Goal: Task Accomplishment & Management: Manage account settings

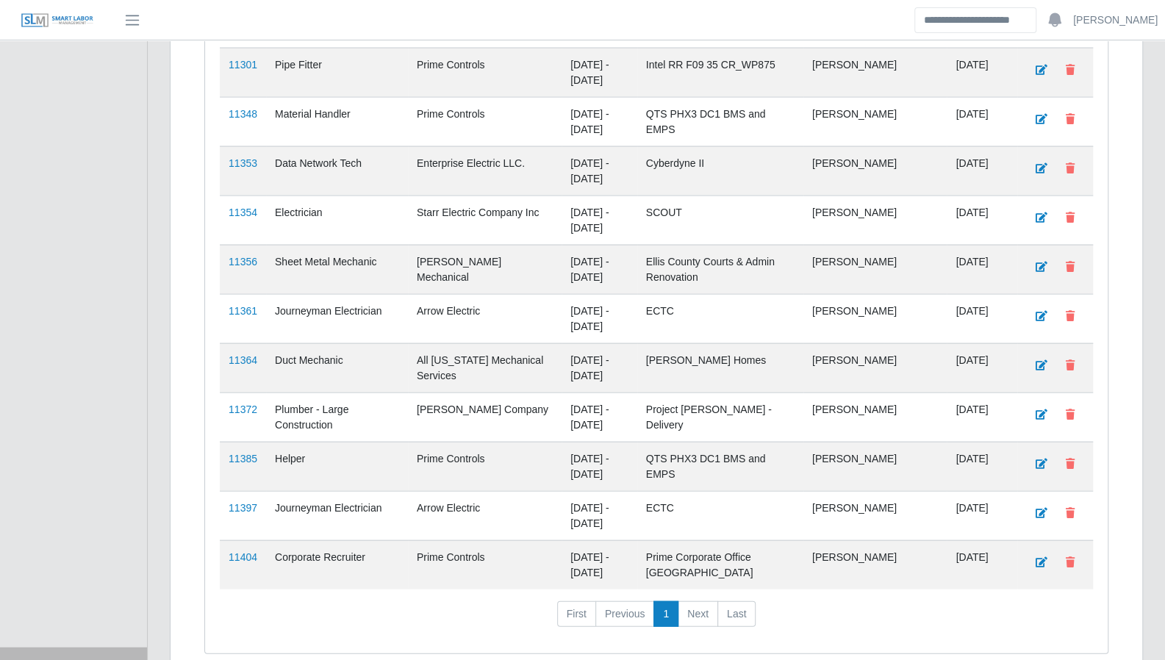
scroll to position [1878, 0]
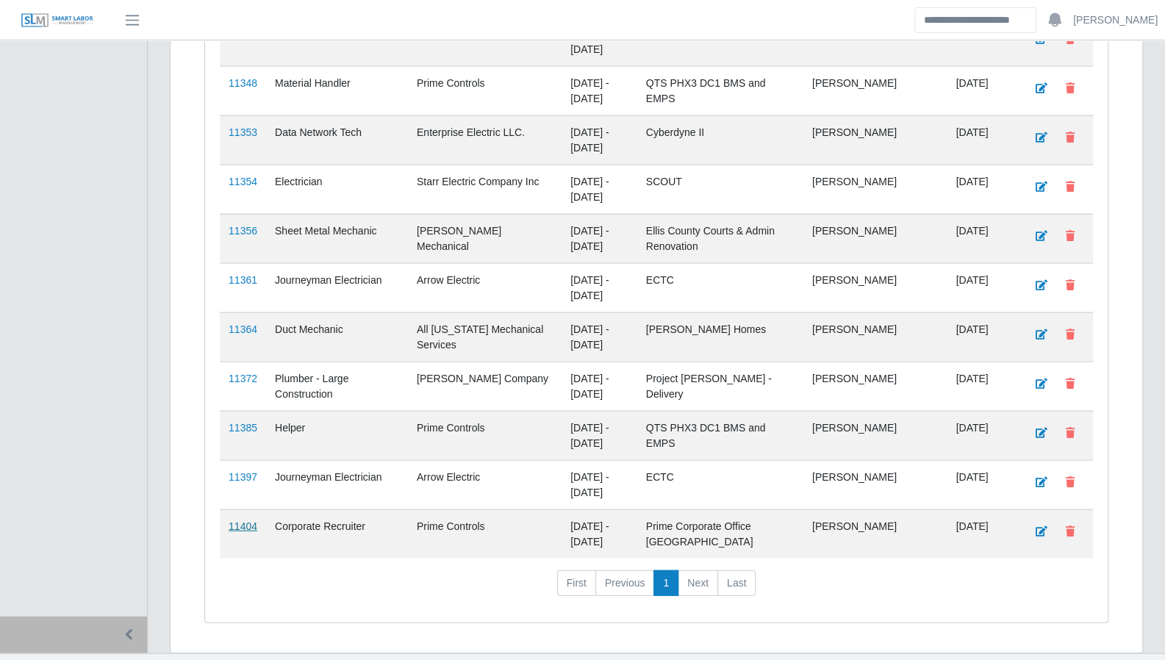
click at [245, 521] on link "11404" at bounding box center [243, 527] width 29 height 12
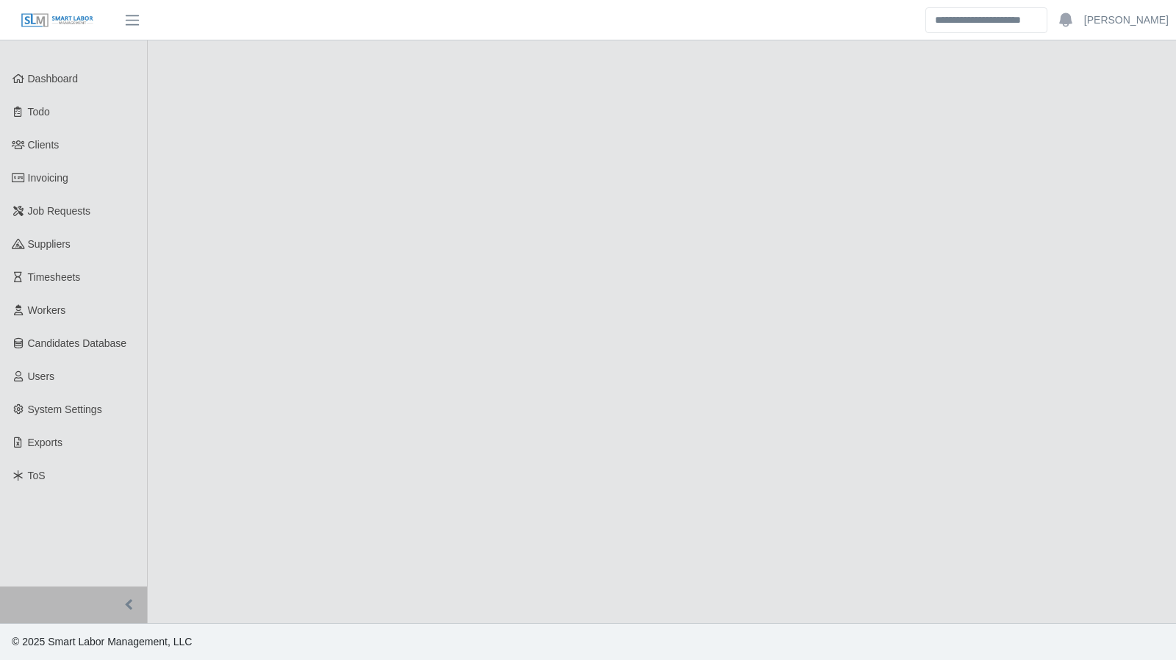
select select "****"
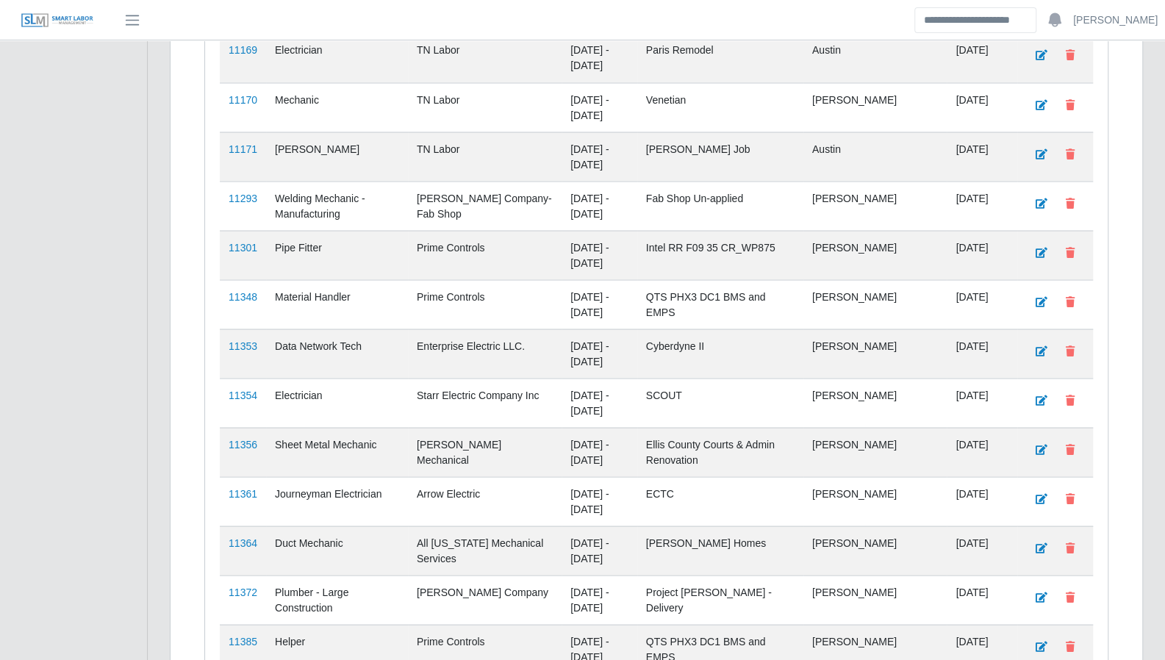
scroll to position [1694, 0]
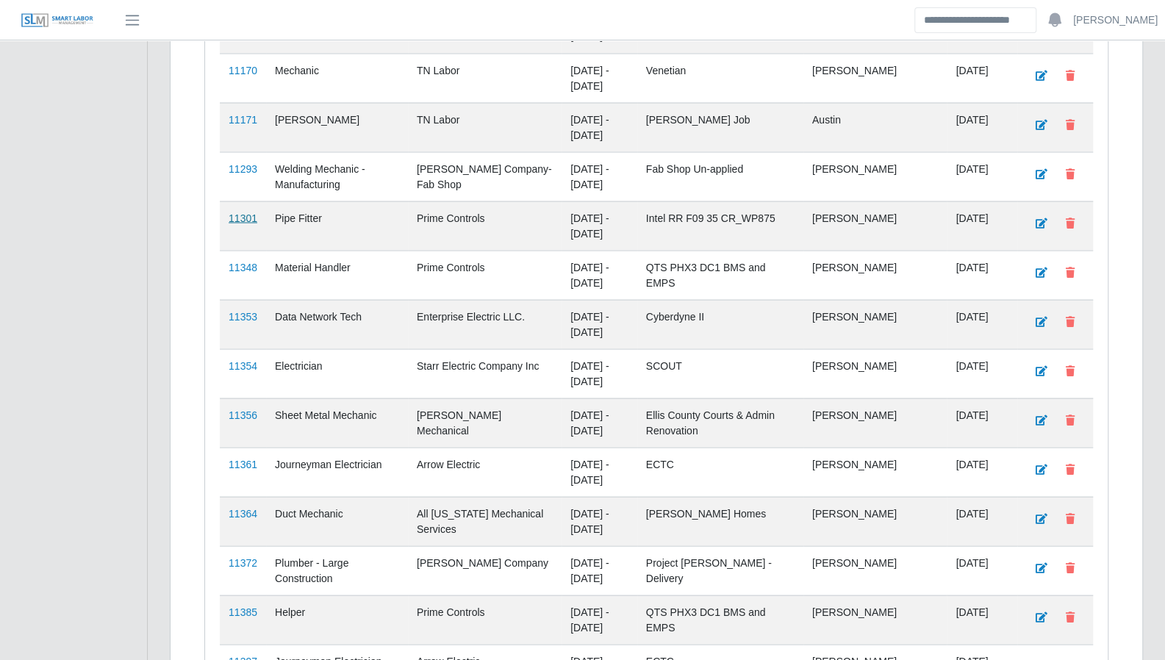
click at [242, 212] on link "11301" at bounding box center [243, 218] width 29 height 12
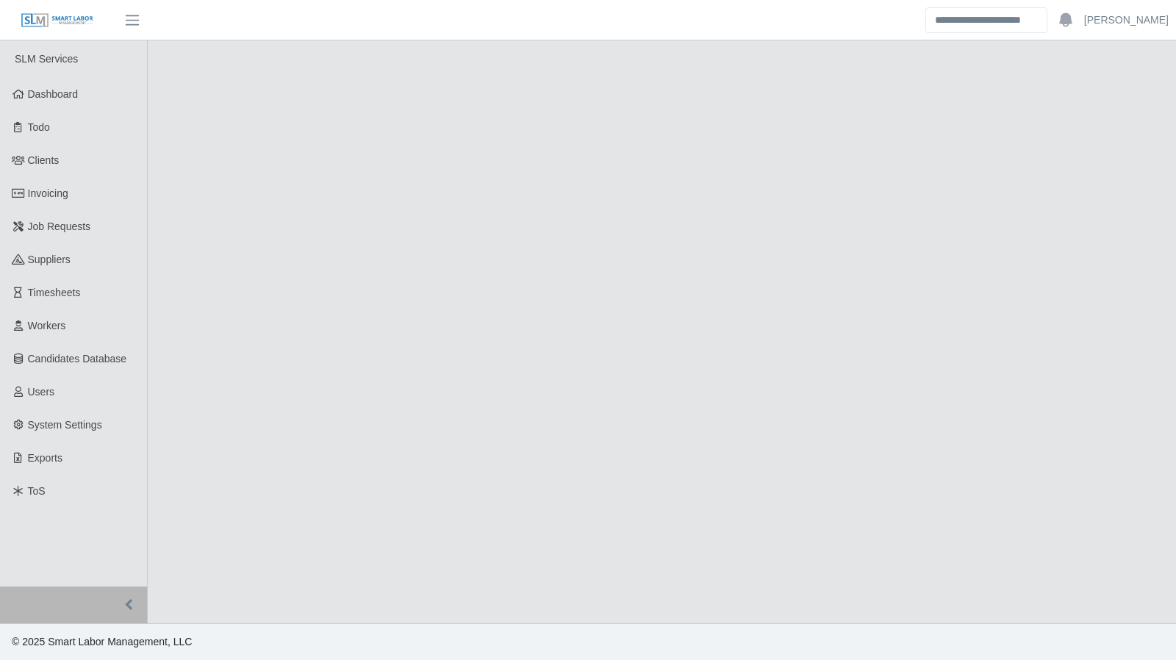
select select "****"
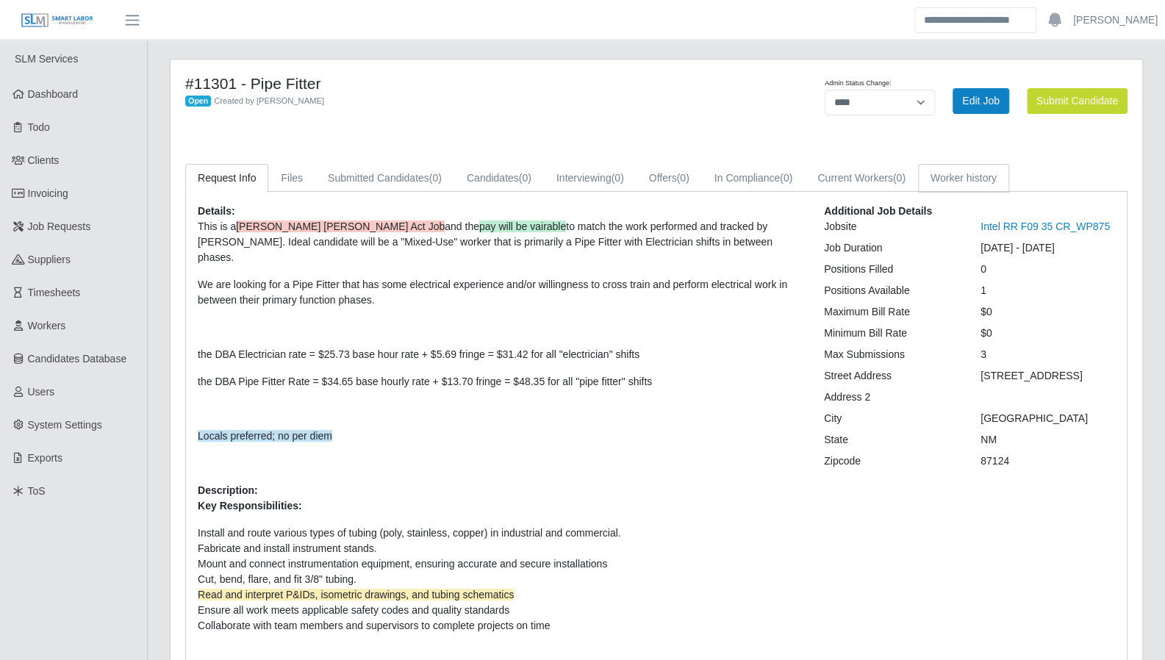
click at [940, 177] on link "Worker history" at bounding box center [963, 178] width 91 height 29
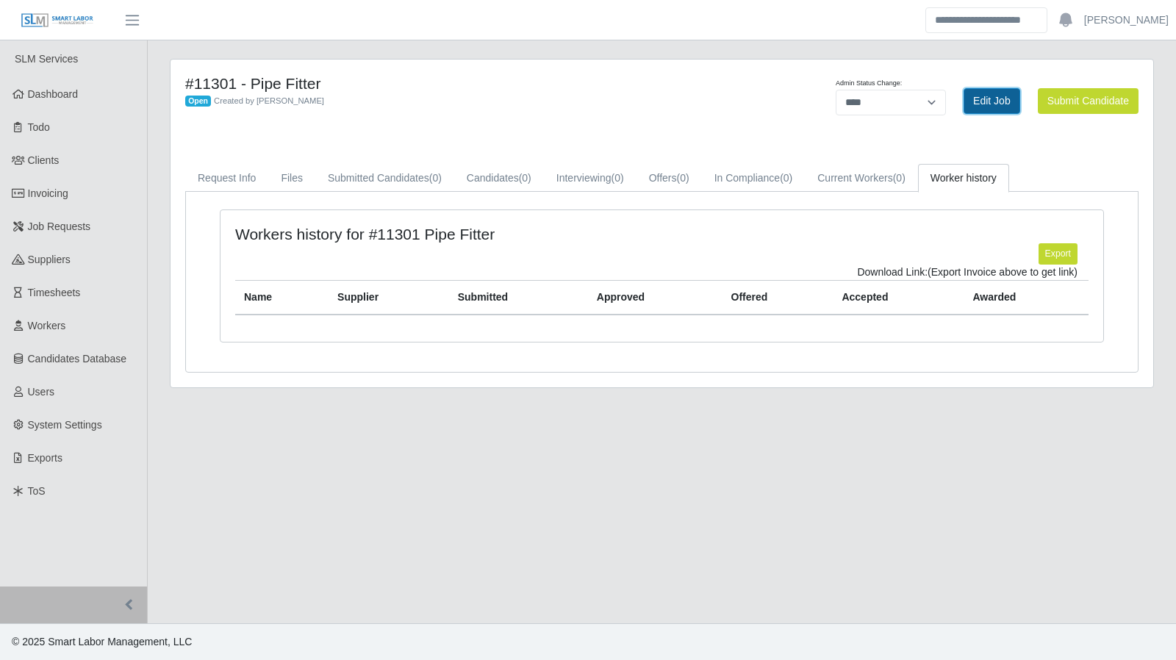
click at [969, 110] on link "Edit Job" at bounding box center [992, 101] width 57 height 26
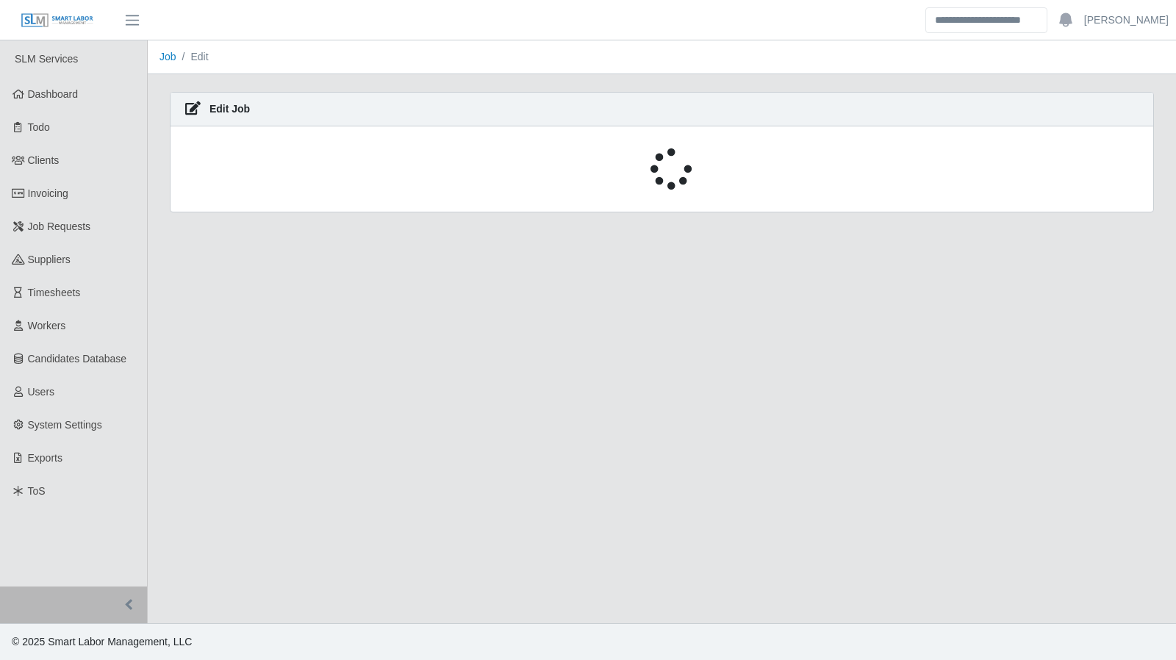
select select "****"
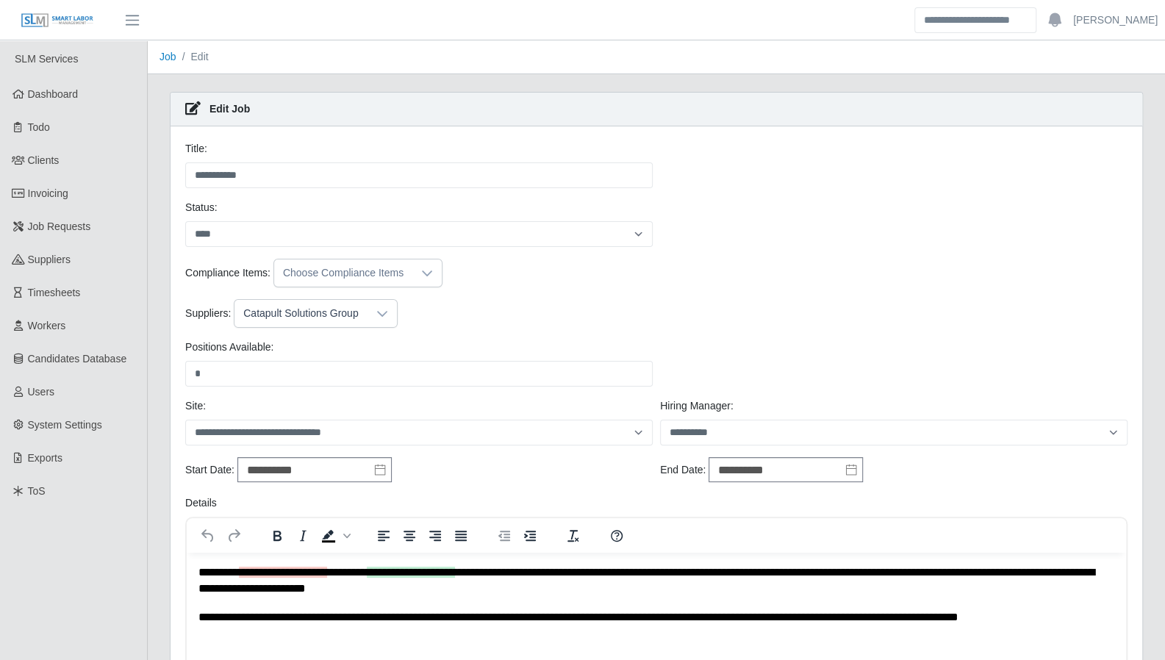
click at [362, 304] on div "Catapult Solutions Group" at bounding box center [301, 313] width 132 height 27
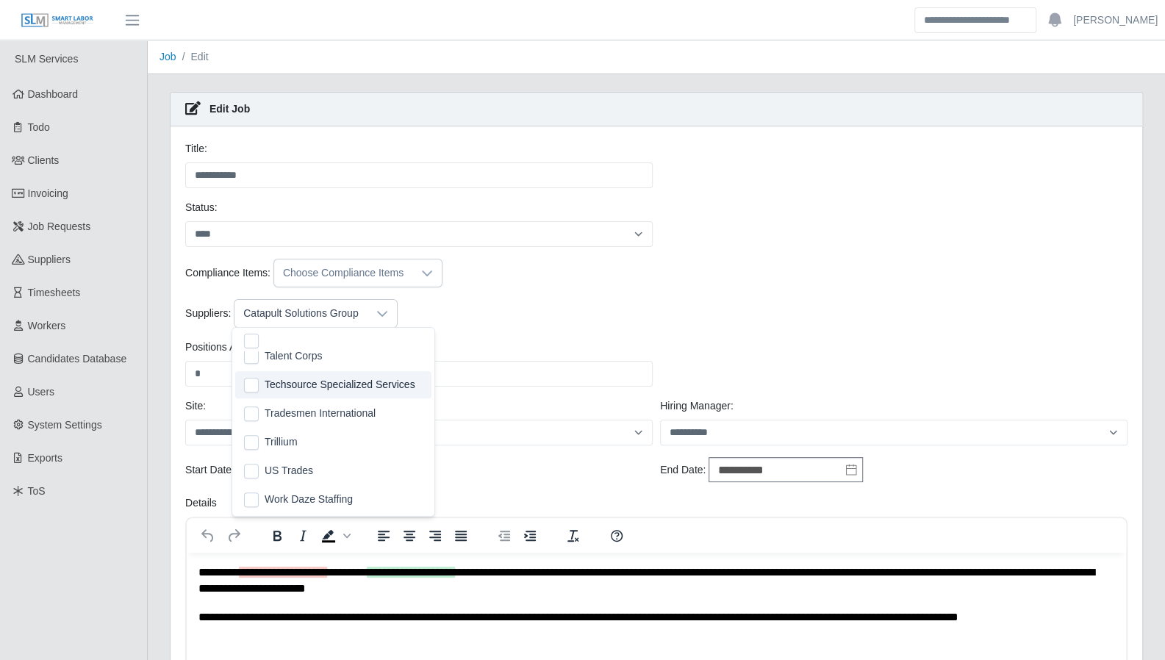
scroll to position [490, 0]
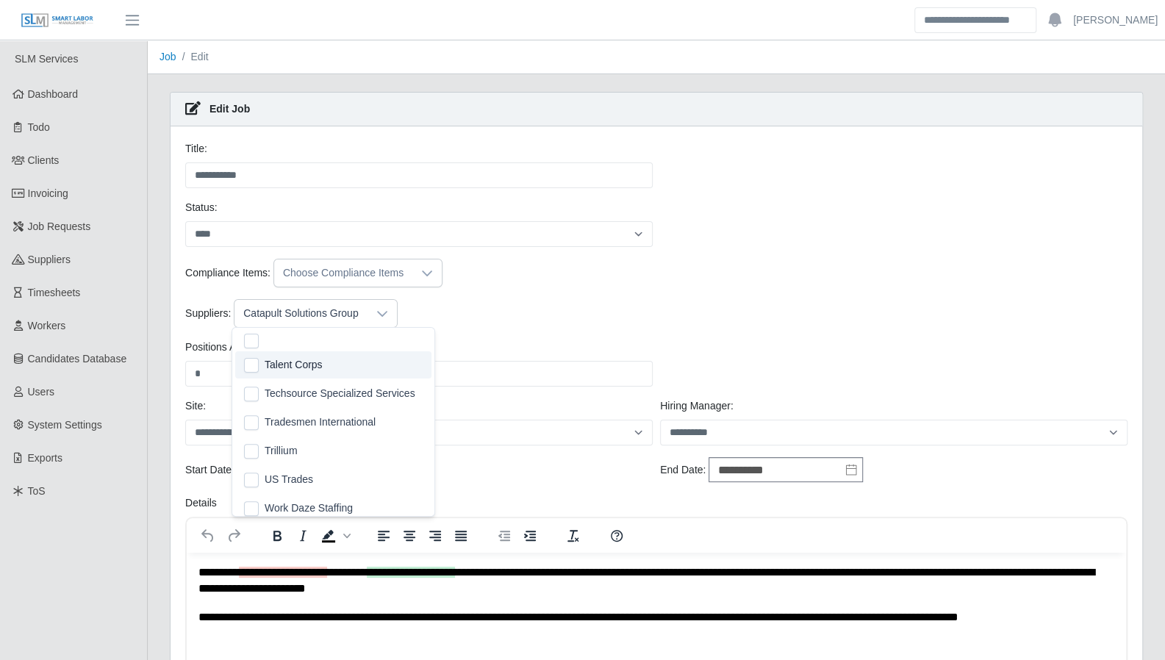
drag, startPoint x: 731, startPoint y: 199, endPoint x: 712, endPoint y: 196, distance: 18.6
click at [731, 200] on div "**********" at bounding box center [657, 229] width 950 height 59
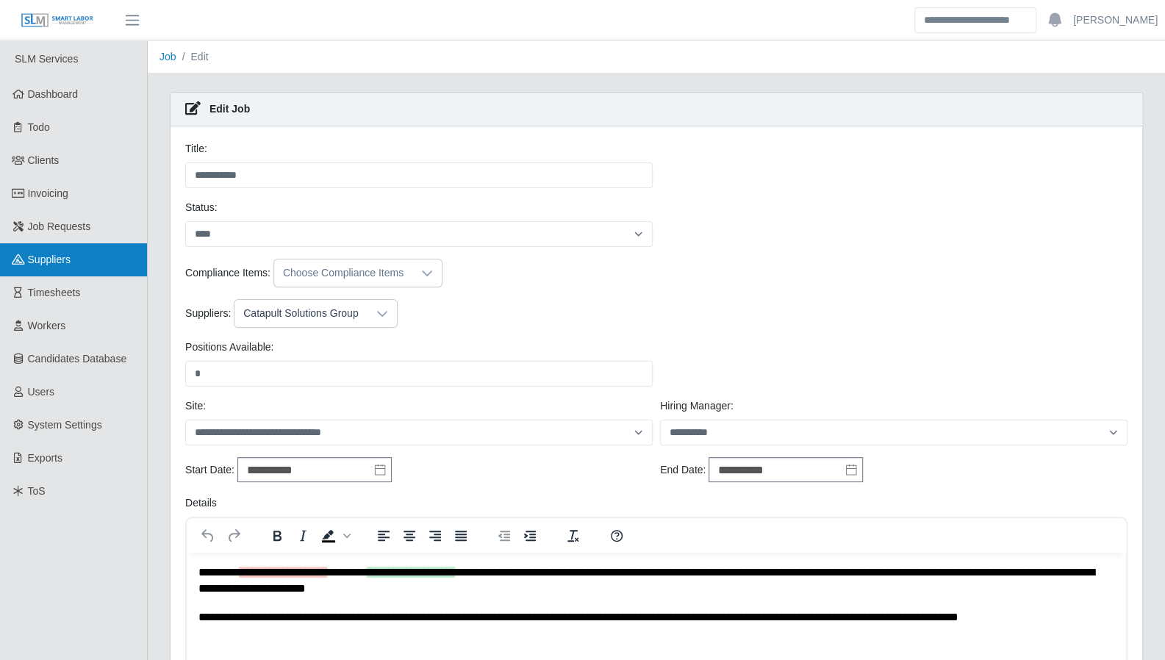
click at [62, 256] on span "Suppliers" at bounding box center [49, 260] width 43 height 12
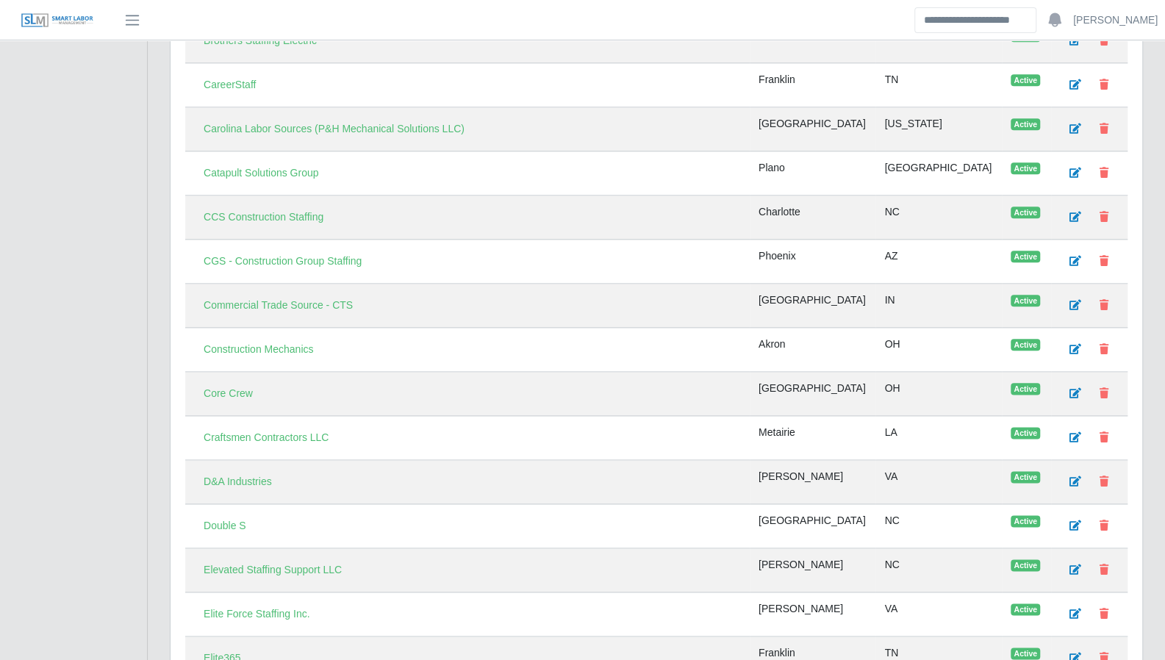
scroll to position [938, 0]
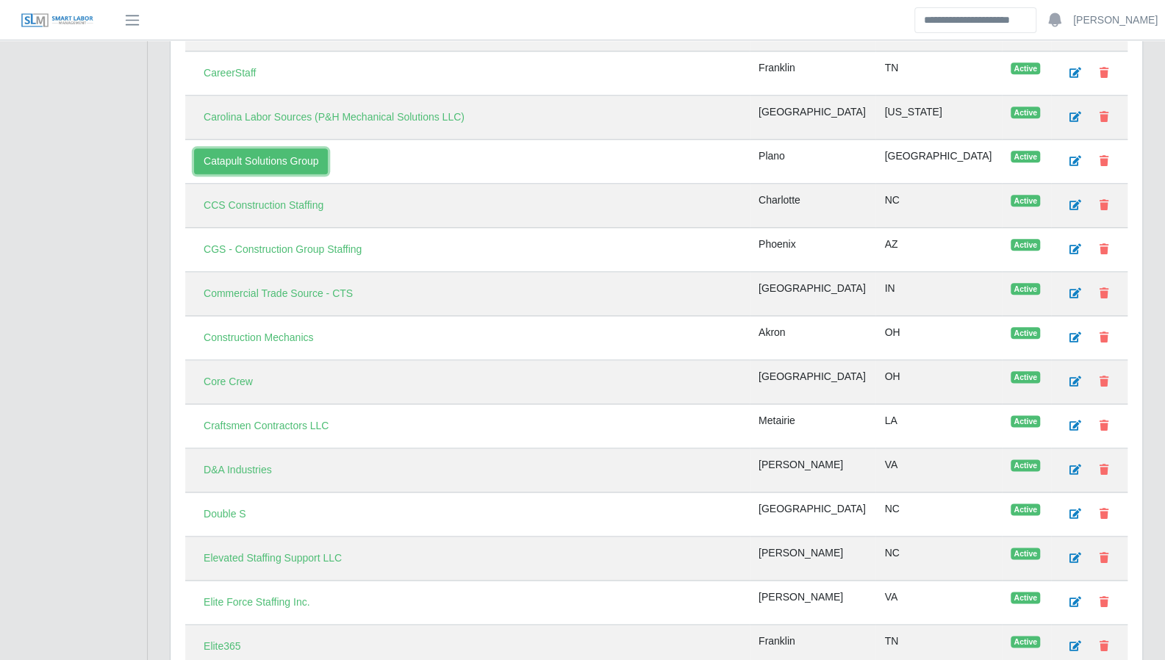
click at [250, 155] on link "Catapult Solutions Group" at bounding box center [261, 162] width 134 height 26
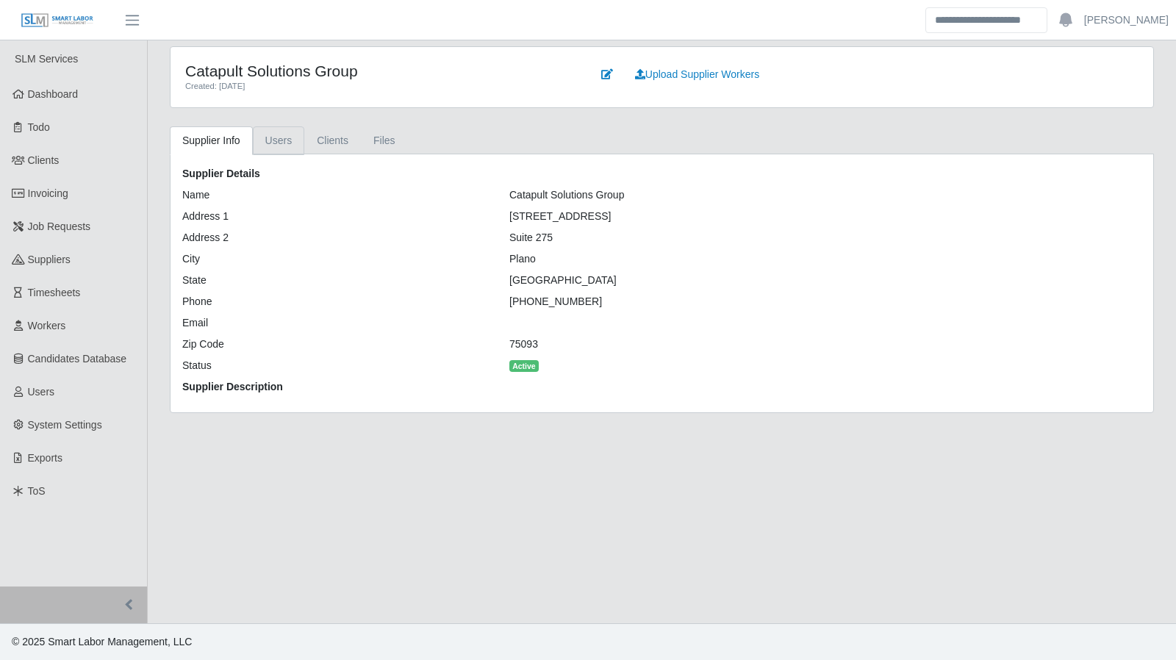
click at [272, 148] on link "Users" at bounding box center [279, 140] width 52 height 29
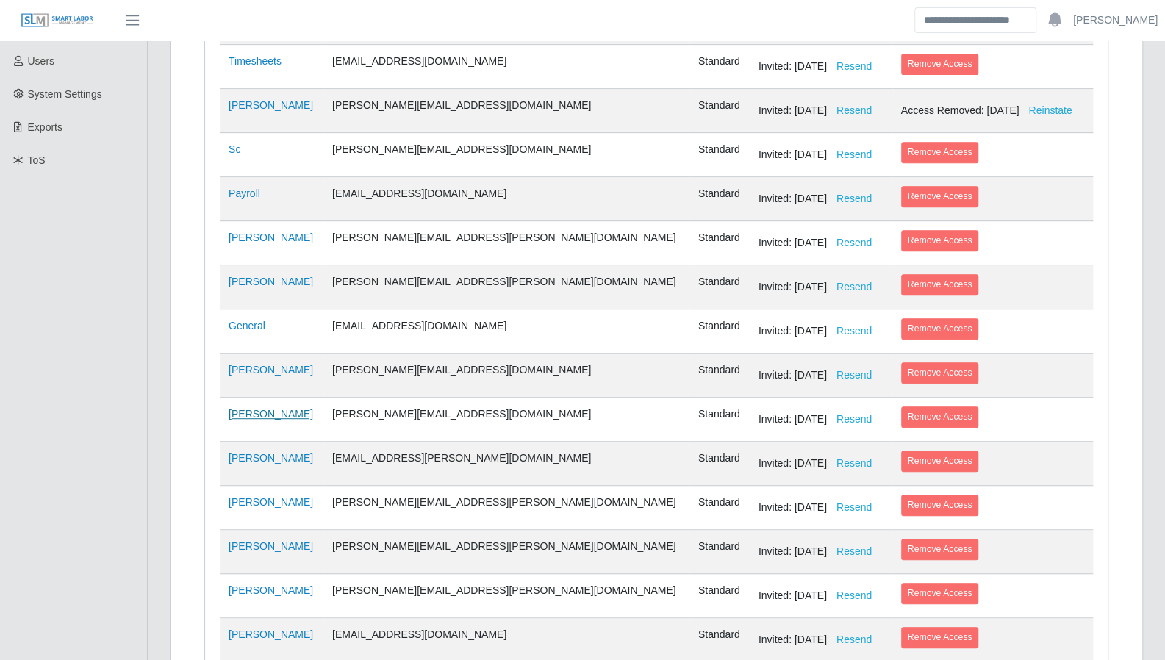
click at [271, 408] on link "Jarynn Stewart" at bounding box center [271, 414] width 85 height 12
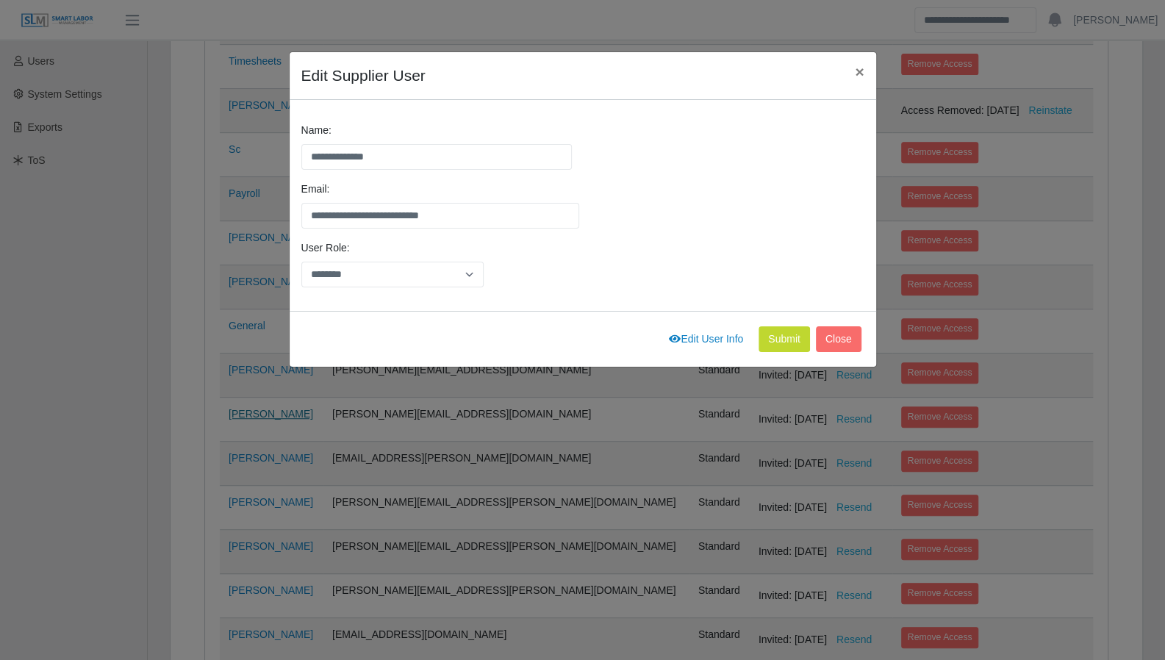
scroll to position [153, 0]
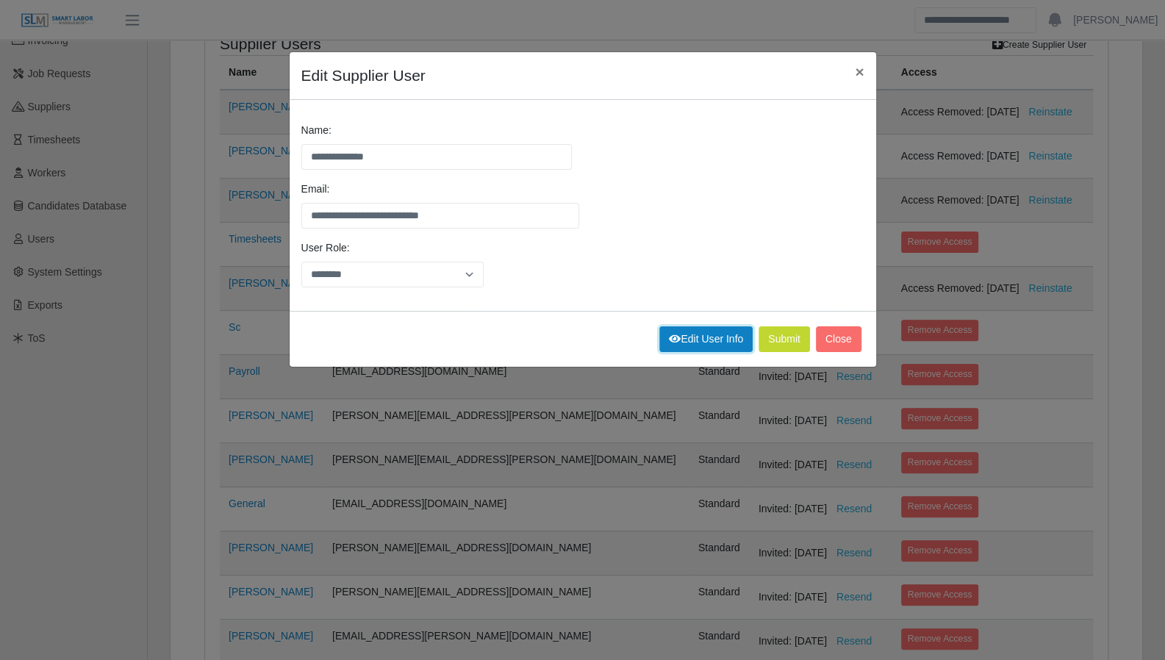
click at [695, 337] on link "Edit User Info" at bounding box center [705, 339] width 93 height 26
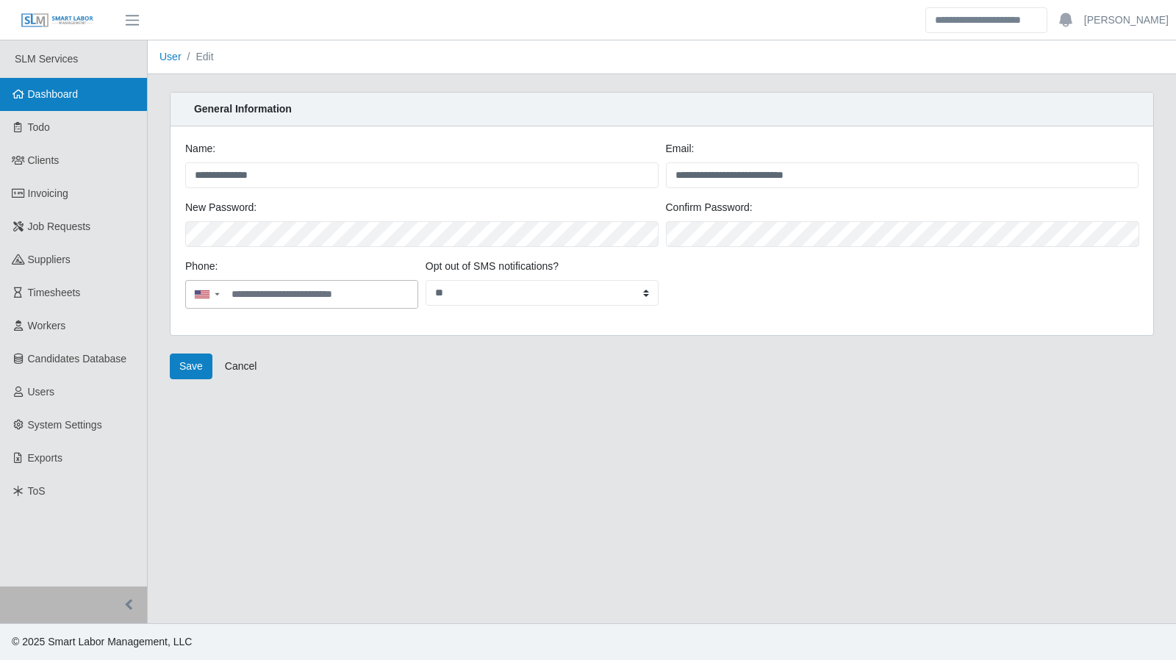
click at [69, 104] on link "Dashboard" at bounding box center [73, 94] width 147 height 33
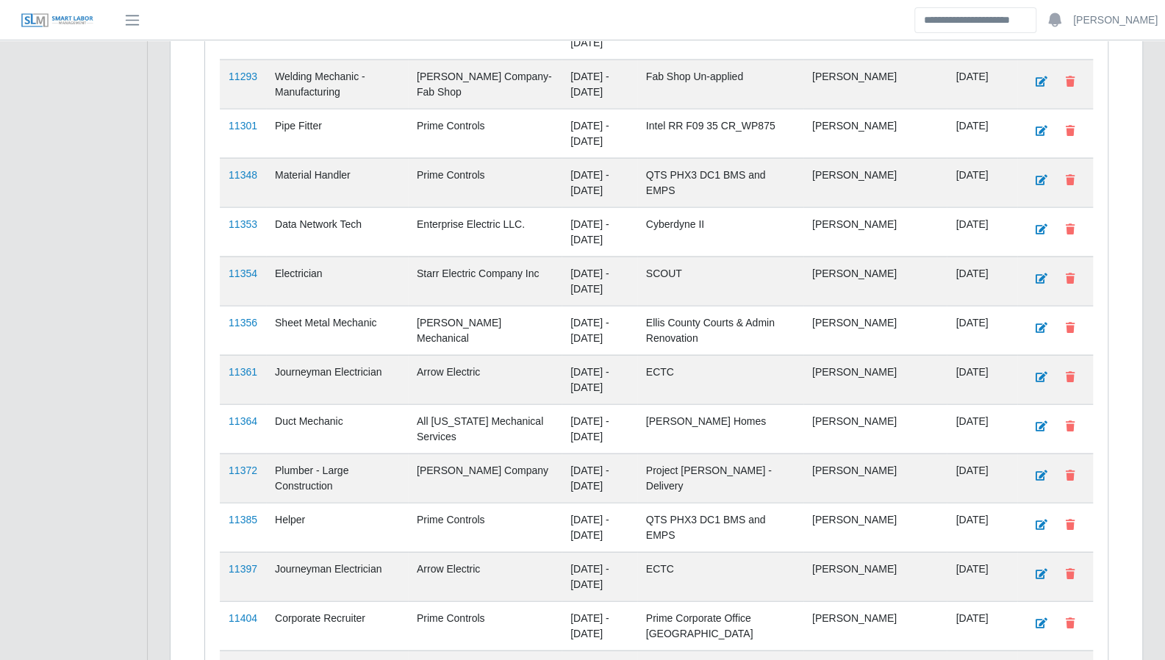
scroll to position [1792, 0]
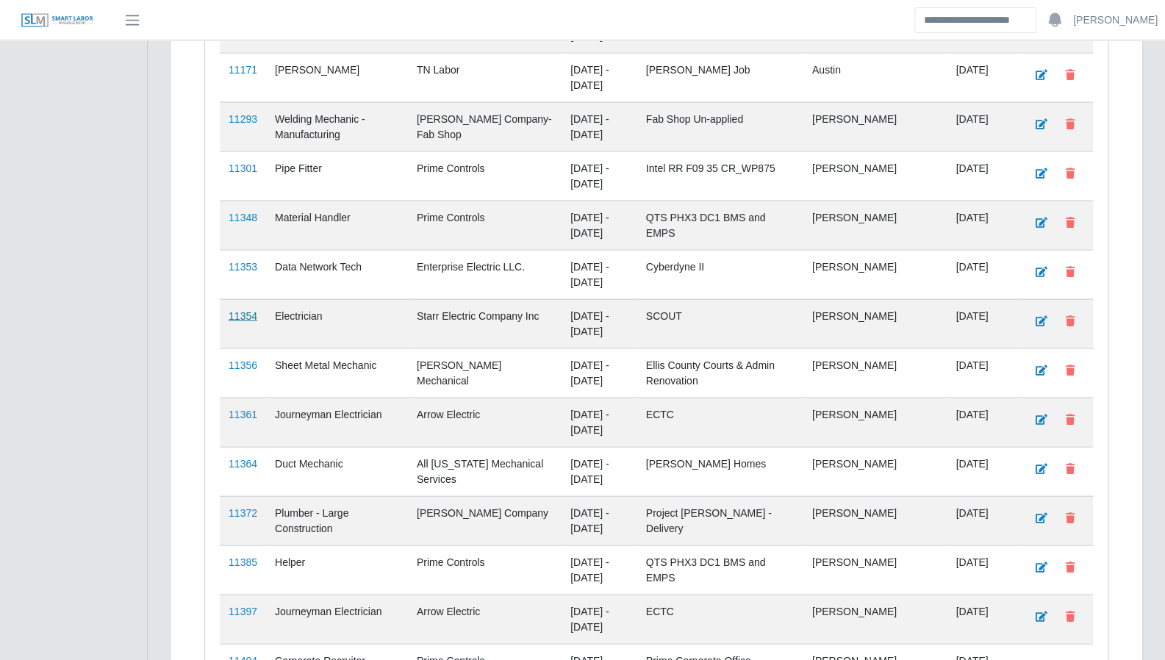
click at [243, 310] on link "11354" at bounding box center [243, 316] width 29 height 12
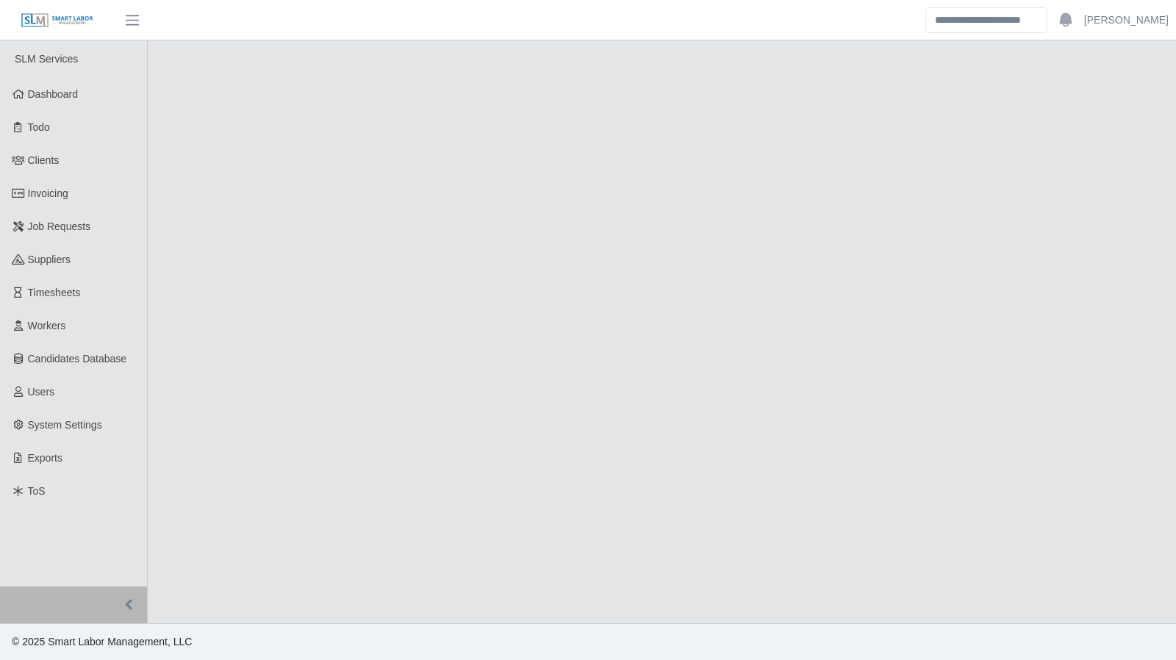
select select "****"
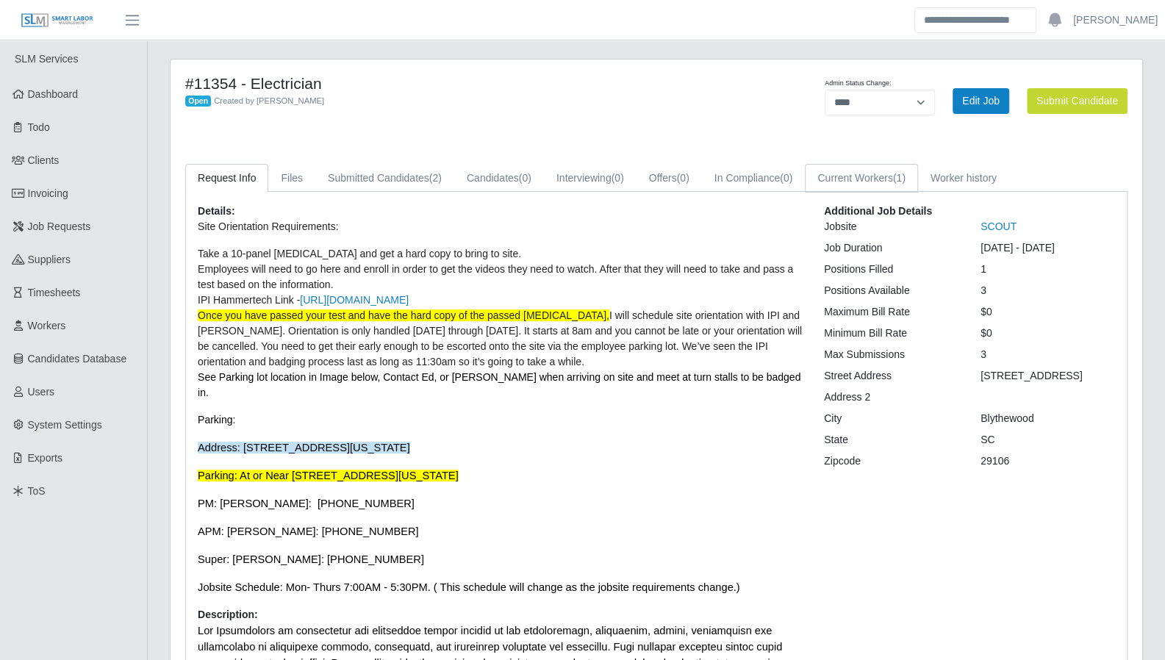
click at [874, 176] on link "Current Workers (1)" at bounding box center [861, 178] width 113 height 29
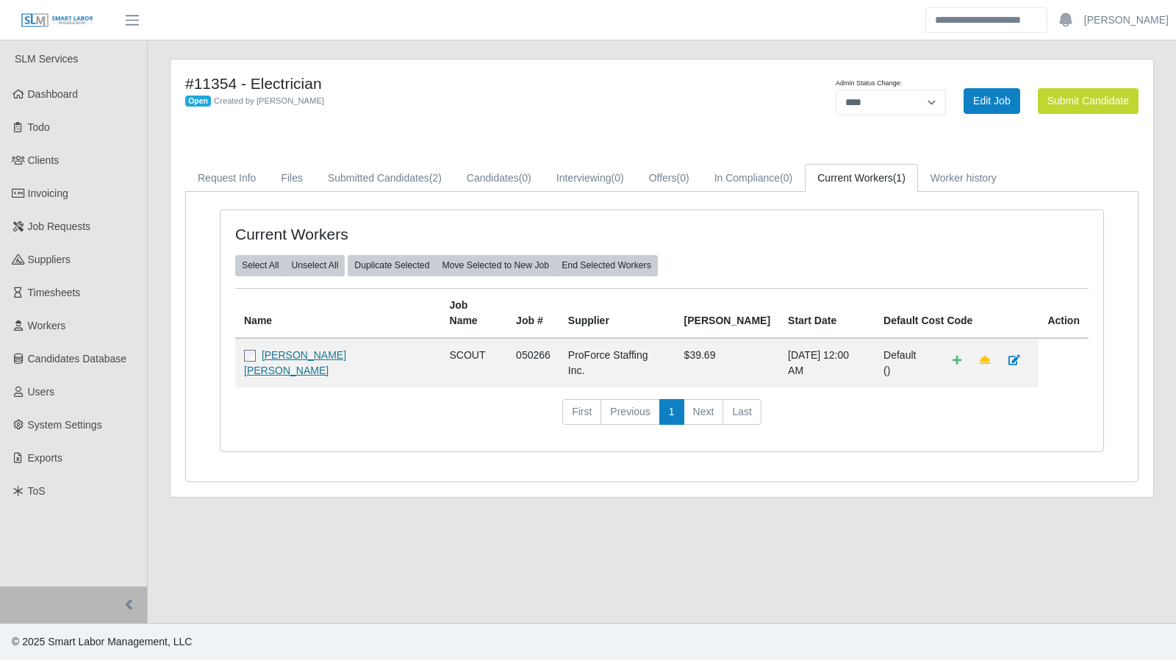
click at [331, 349] on link "Steven Hughes Hughes" at bounding box center [295, 362] width 102 height 27
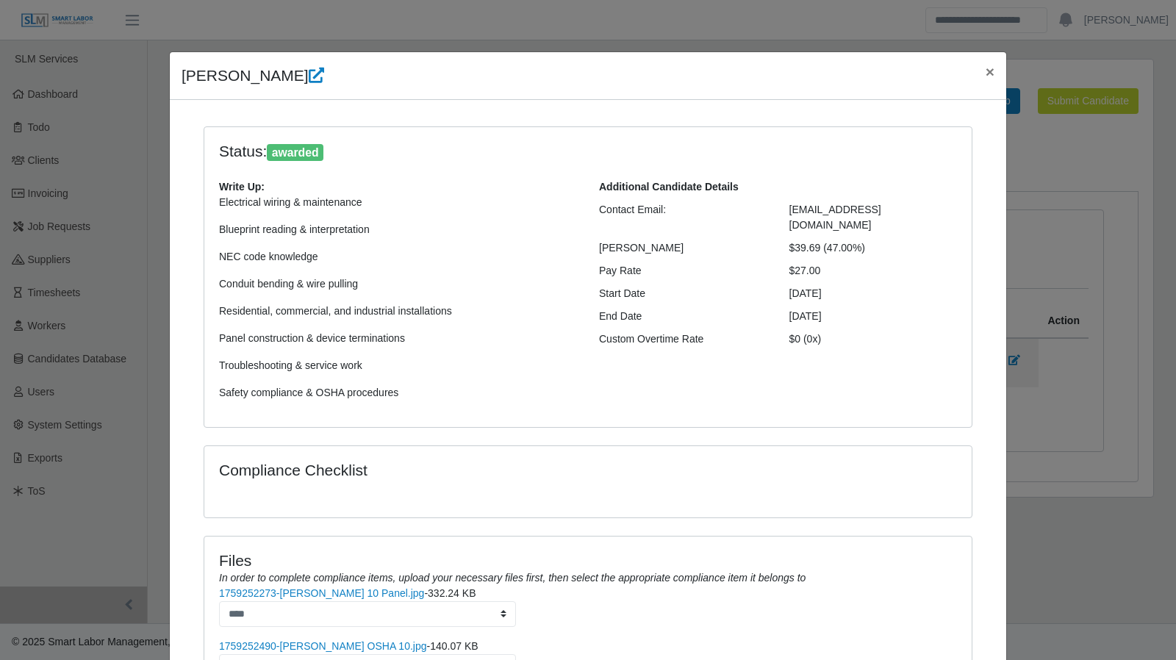
scroll to position [203, 0]
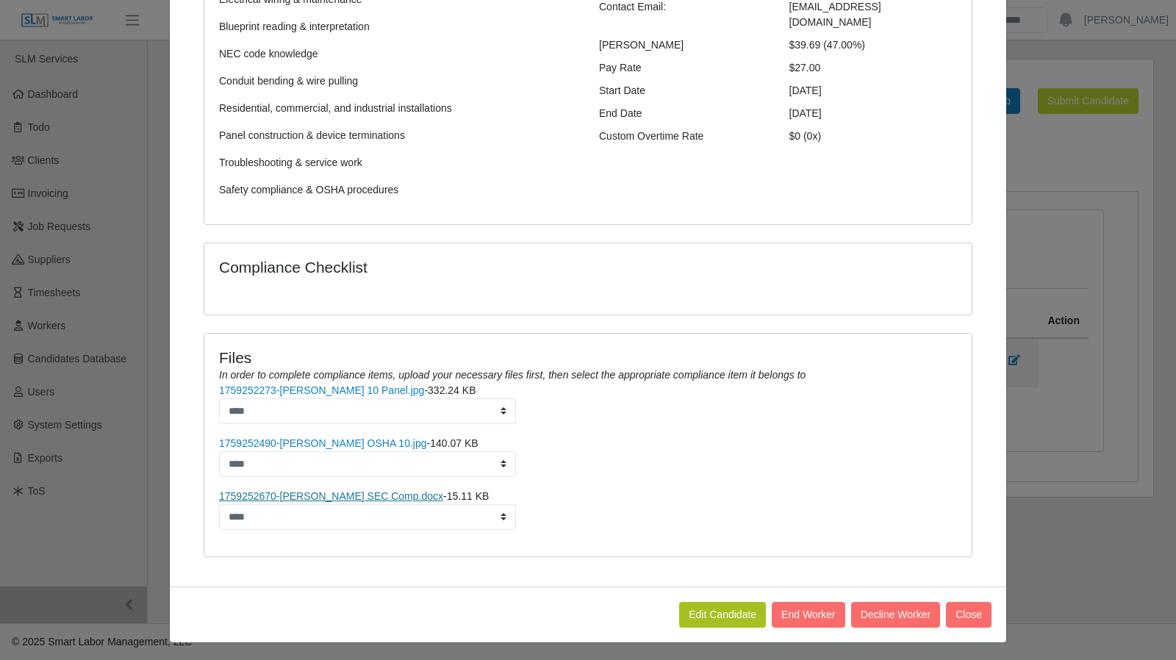
click at [365, 500] on link "1759252670-Steven Hughes SEC Comp.docx" at bounding box center [331, 496] width 224 height 12
click at [382, 446] on link "1759252490-Steven Hughes OSHA 10.jpg" at bounding box center [323, 443] width 208 height 12
click at [308, 391] on link "1759252273-Steven Hughes 10 Panel.jpg" at bounding box center [321, 391] width 205 height 12
click at [950, 614] on button "Close" at bounding box center [969, 615] width 46 height 26
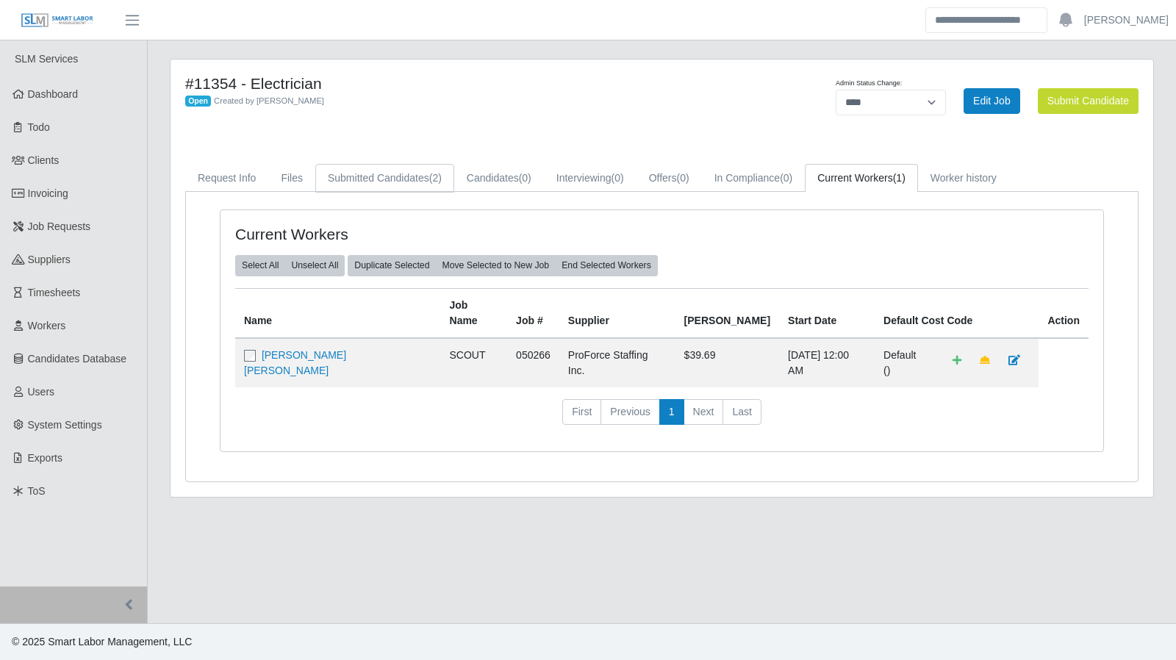
click at [423, 185] on link "Submitted Candidates (2)" at bounding box center [384, 178] width 139 height 29
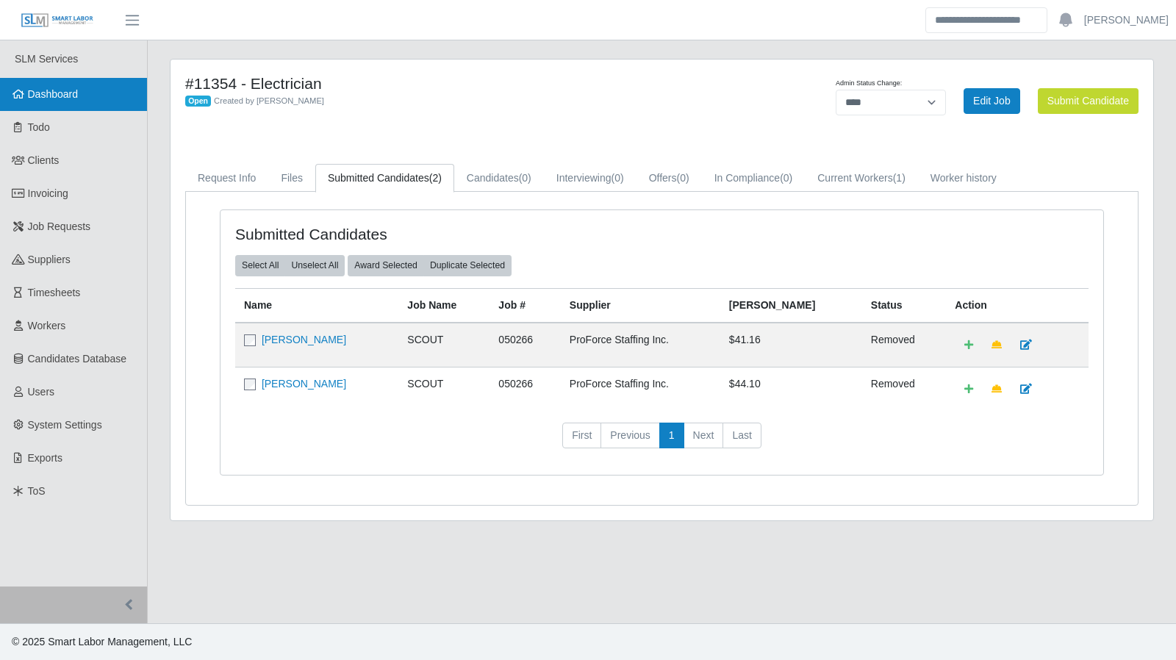
click at [63, 92] on span "Dashboard" at bounding box center [53, 94] width 51 height 12
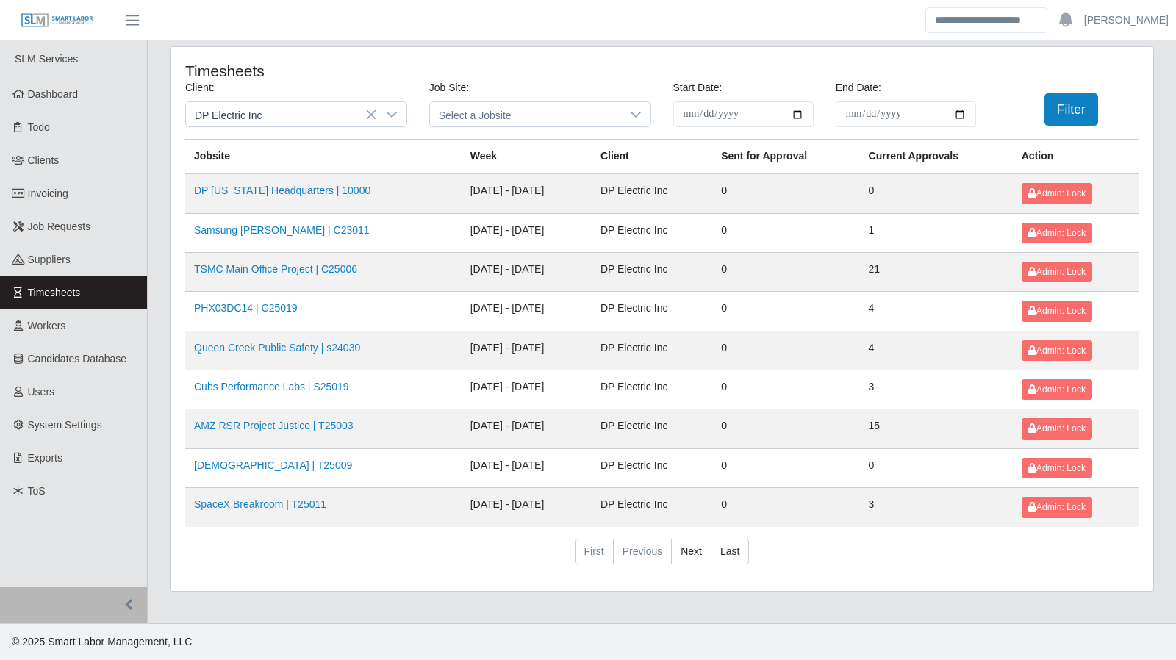
click at [388, 104] on div at bounding box center [391, 114] width 29 height 24
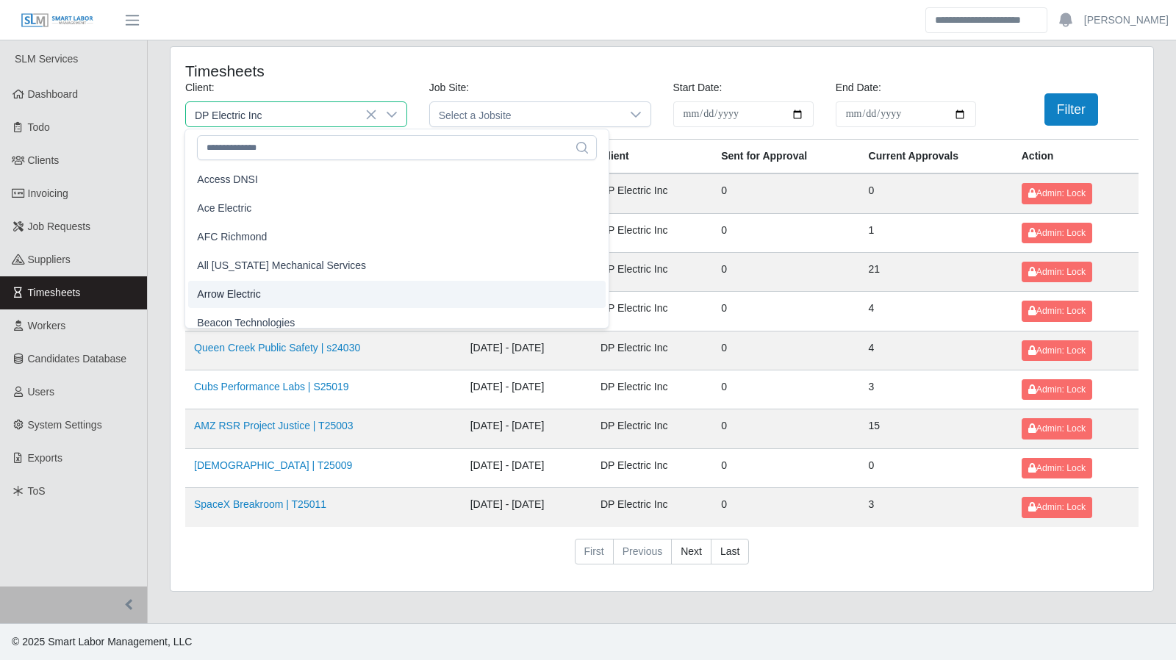
click at [254, 293] on span "Arrow Electric" at bounding box center [228, 294] width 63 height 15
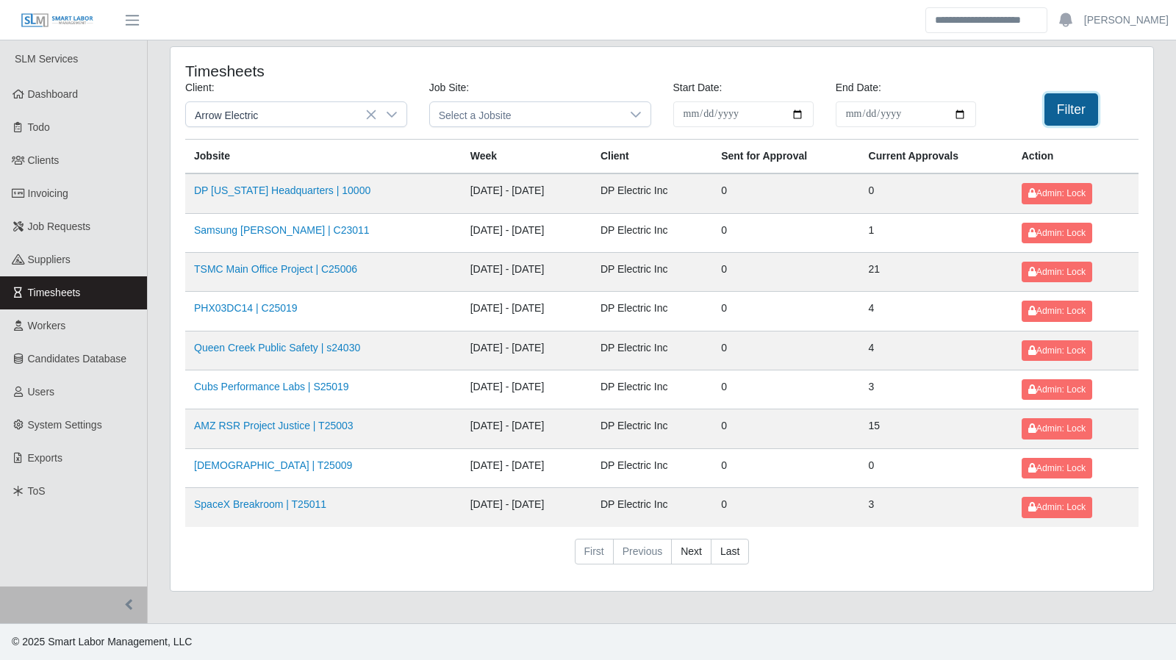
click at [1079, 101] on button "Filter" at bounding box center [1072, 109] width 54 height 32
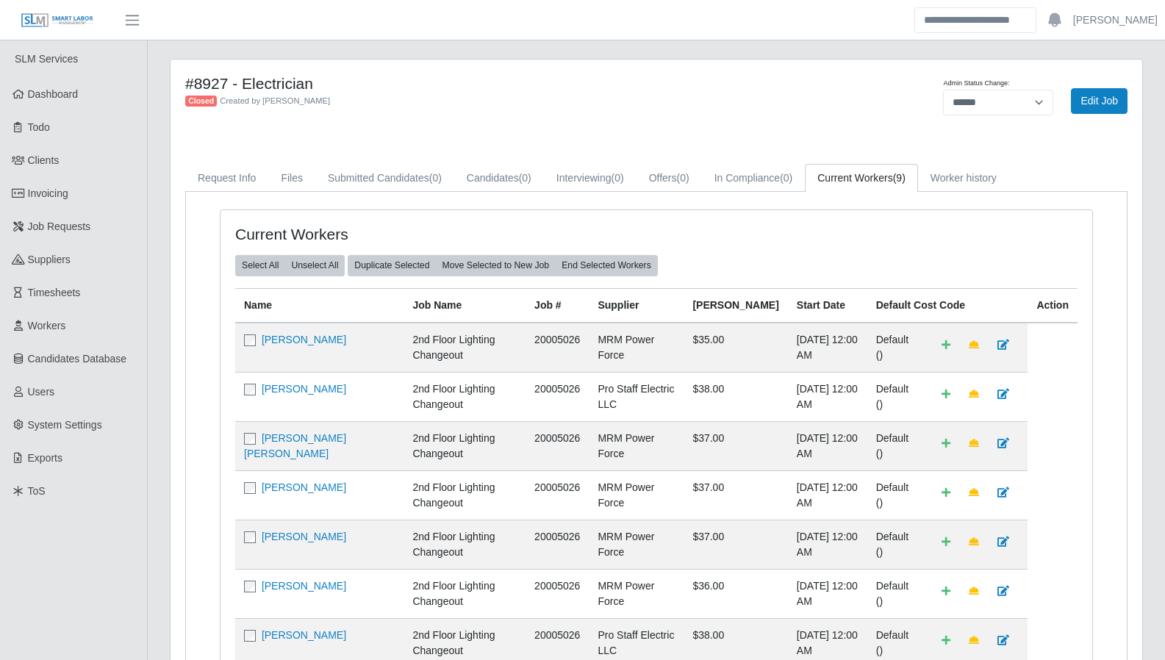
select select "******"
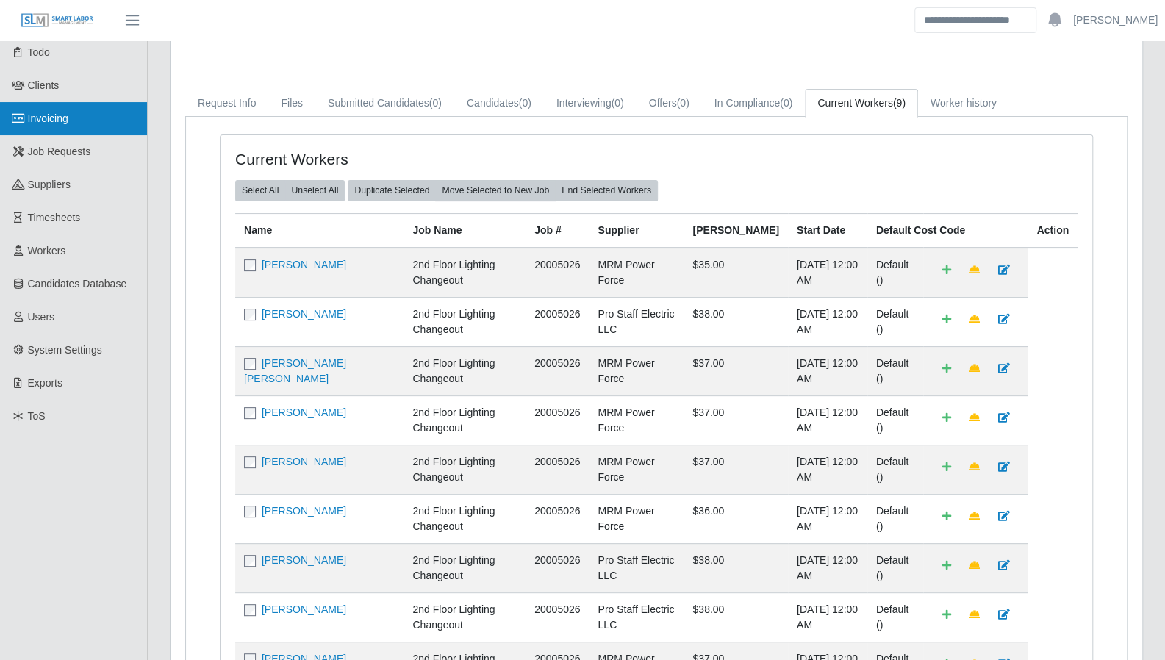
click at [59, 129] on link "Invoicing" at bounding box center [73, 118] width 147 height 33
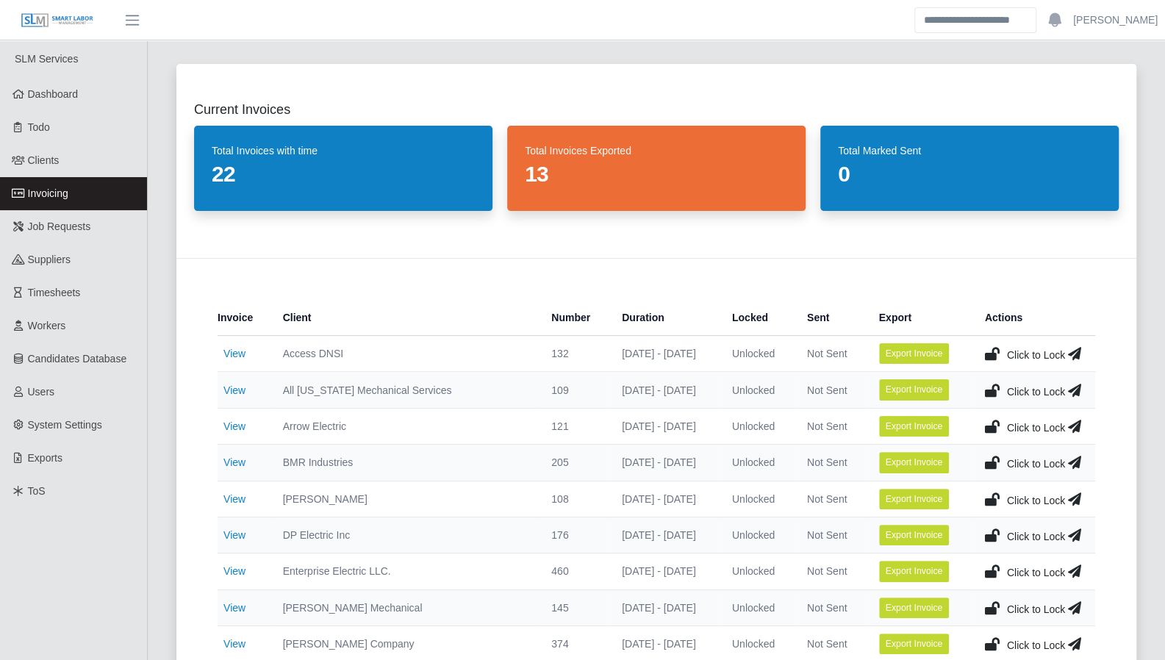
click at [853, 248] on div "Current Invoices Total Invoices with time 22 Total Invoices Exported 13 Total M…" at bounding box center [656, 161] width 960 height 194
drag, startPoint x: 1129, startPoint y: 283, endPoint x: 1145, endPoint y: 290, distance: 18.2
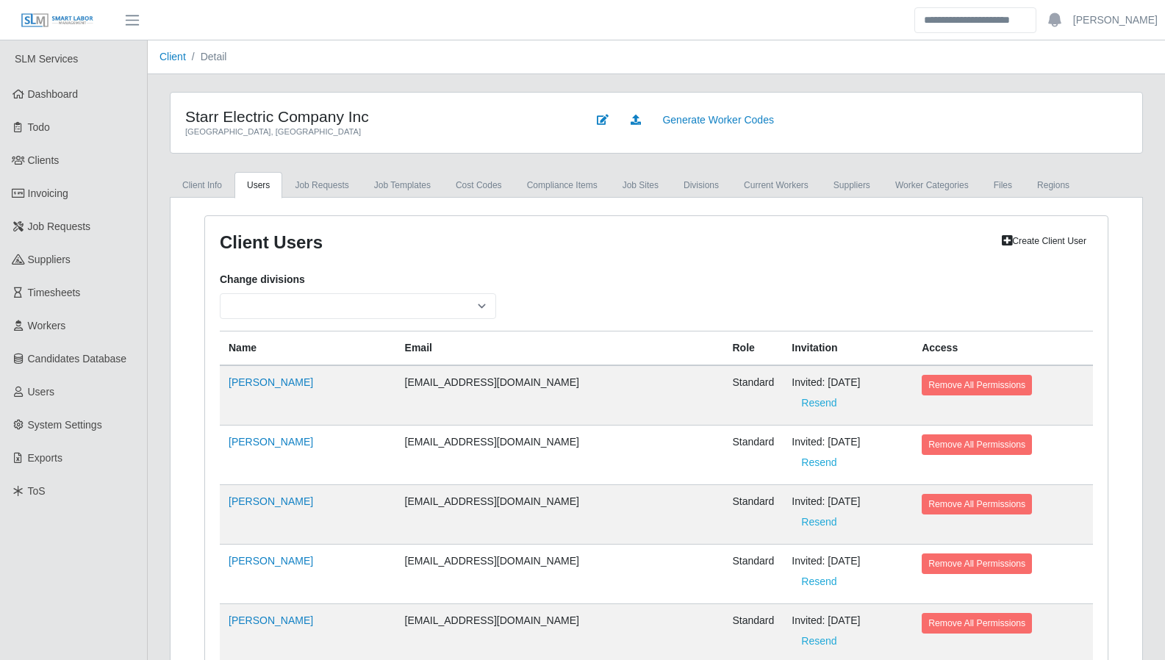
select select
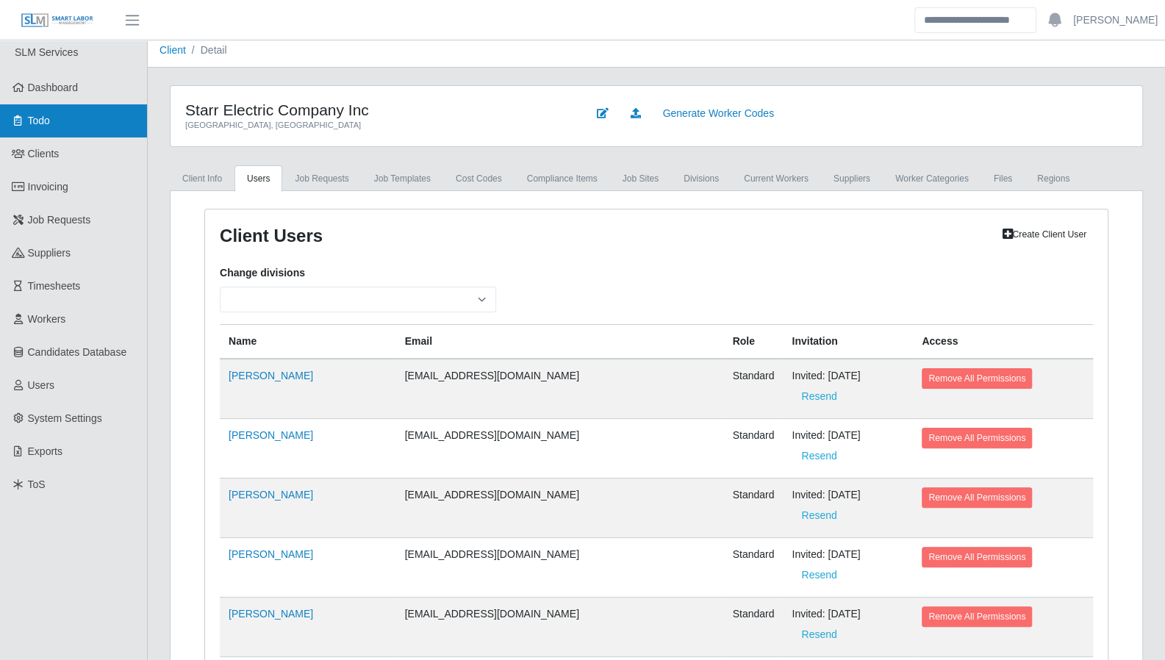
scroll to position [9, 0]
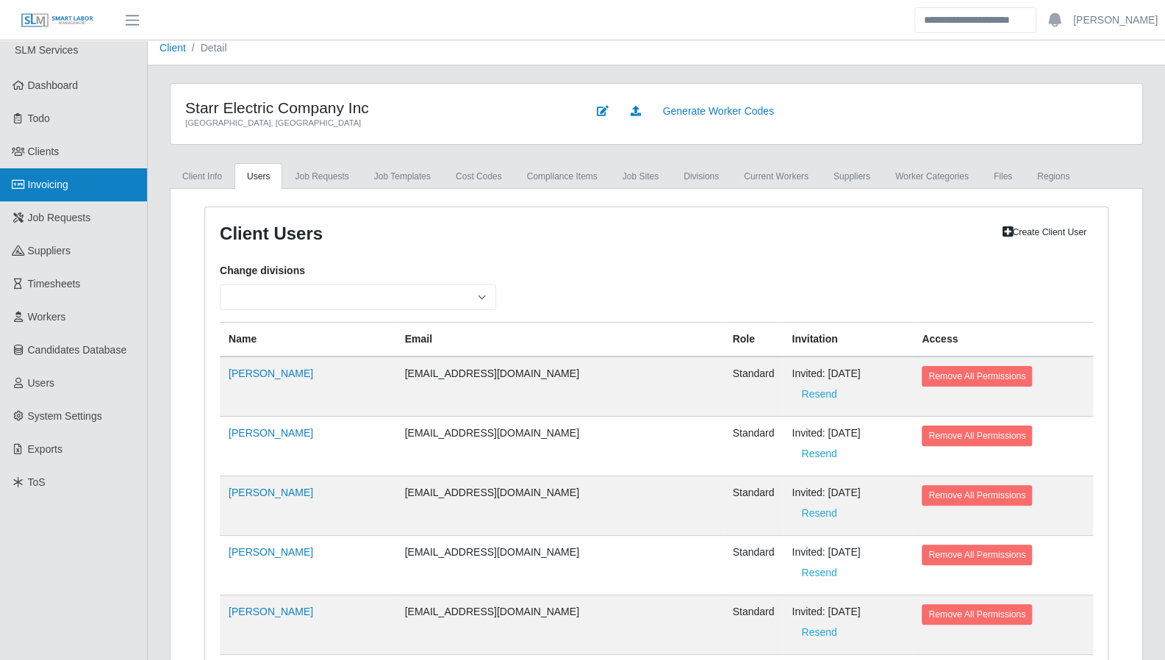
click at [60, 185] on span "Invoicing" at bounding box center [48, 185] width 40 height 12
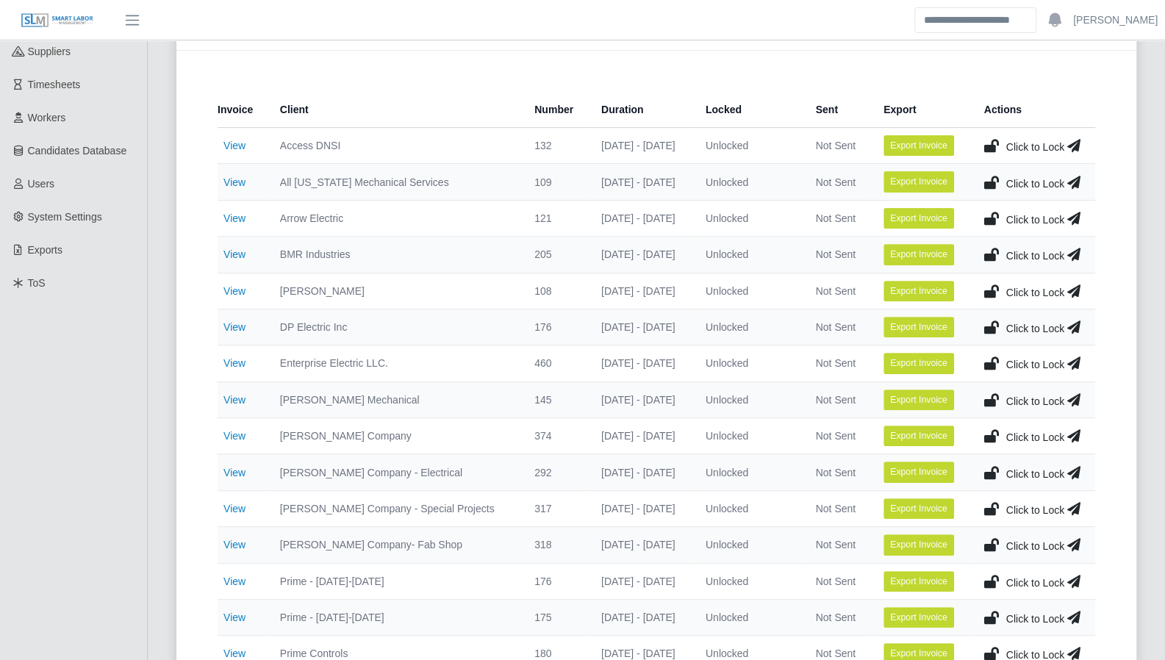
scroll to position [228, 0]
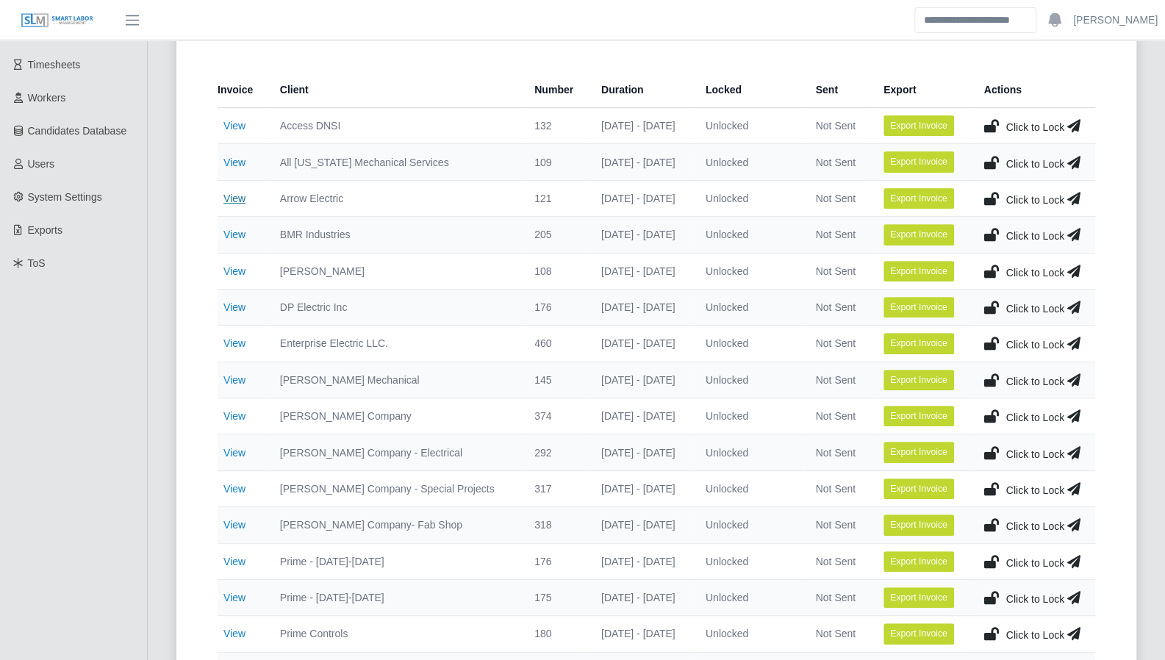
click at [240, 195] on link "View" at bounding box center [235, 199] width 22 height 12
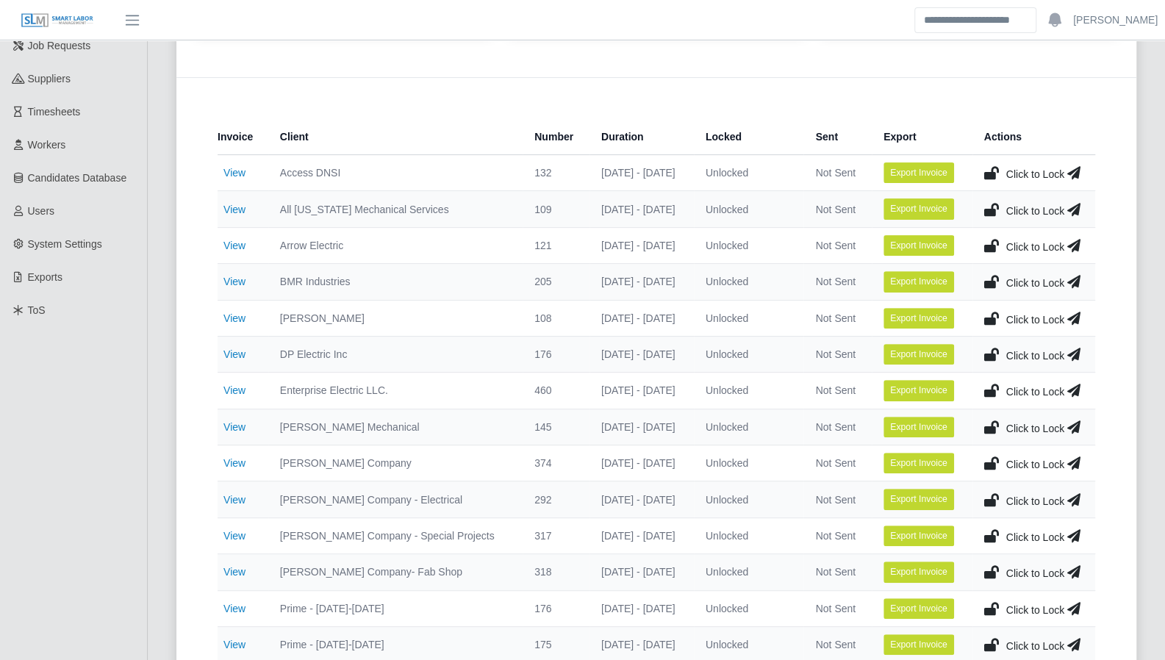
scroll to position [218, 0]
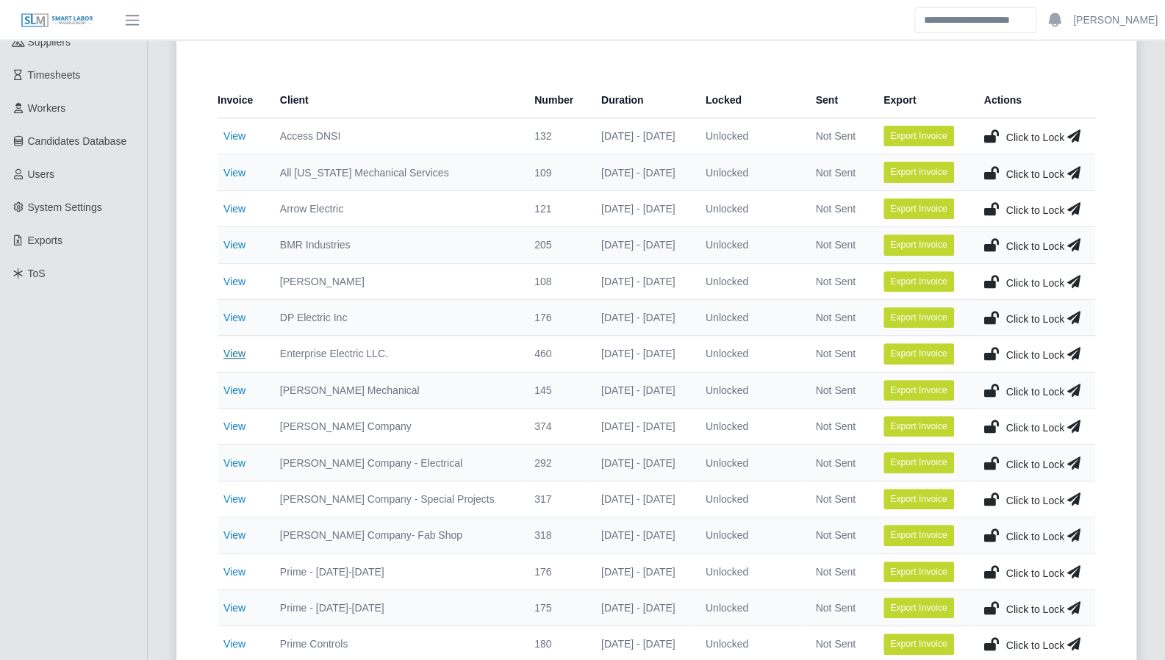
click at [224, 352] on link "View" at bounding box center [235, 354] width 22 height 12
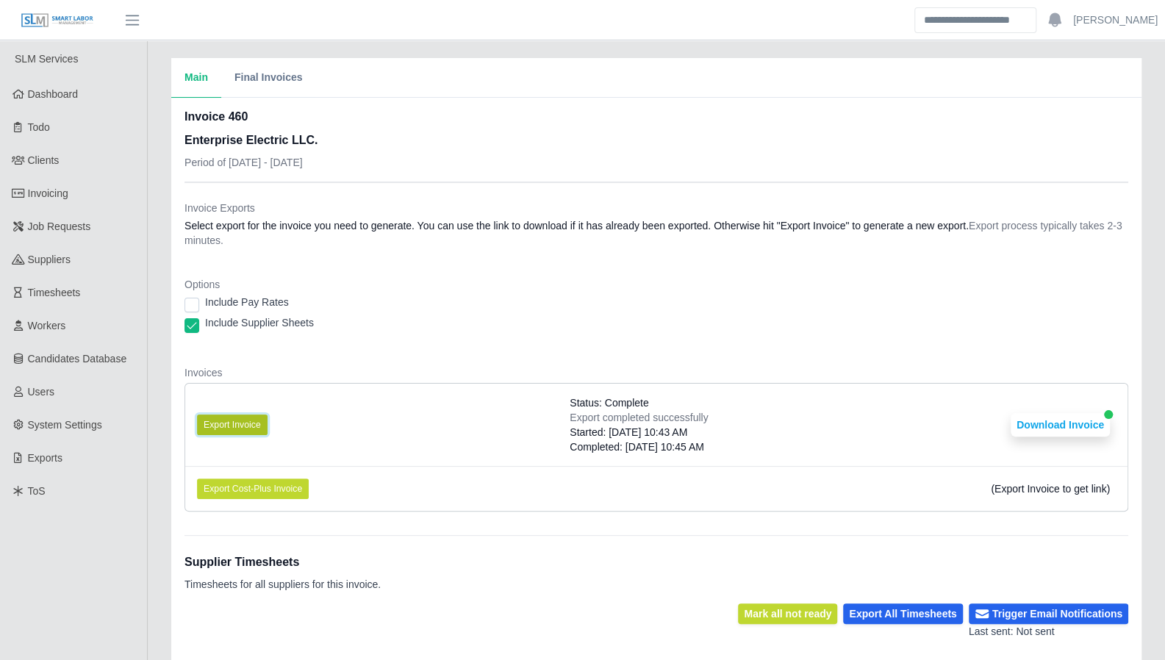
click at [246, 429] on button "Export Invoice" at bounding box center [232, 425] width 71 height 21
click at [1063, 422] on button "Download Invoice" at bounding box center [1060, 425] width 99 height 24
click at [1065, 423] on button "Download Invoice" at bounding box center [1060, 425] width 99 height 24
click at [232, 422] on button "Export Invoice" at bounding box center [232, 425] width 71 height 21
click at [1062, 421] on button "Download Invoice" at bounding box center [1060, 425] width 99 height 24
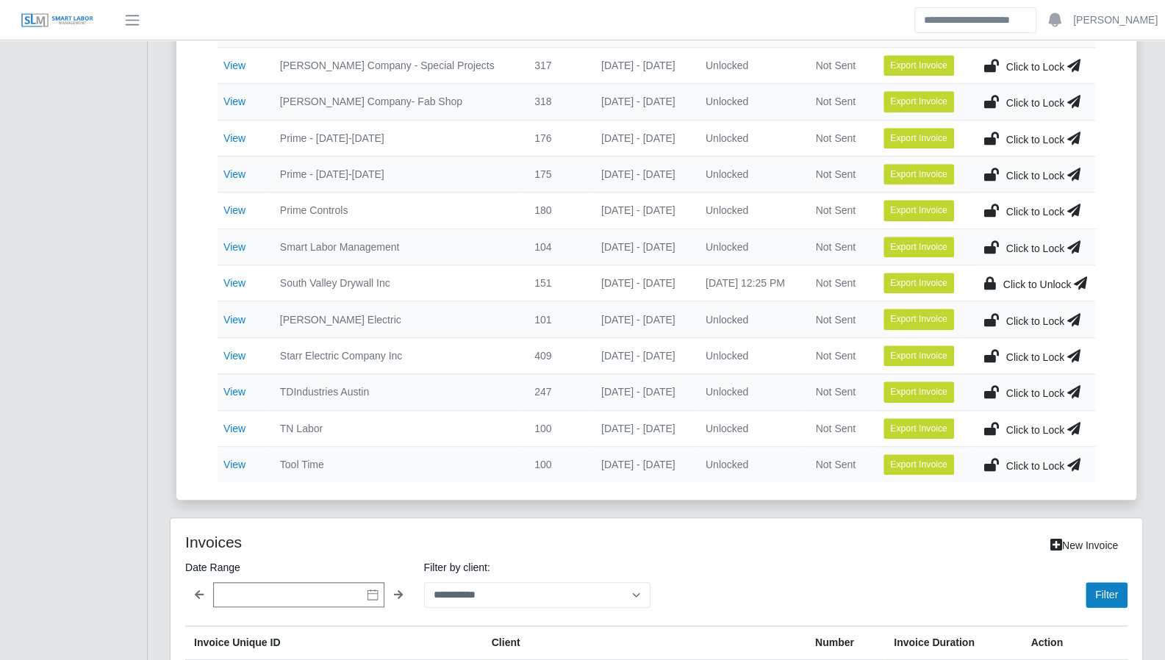
scroll to position [678, 0]
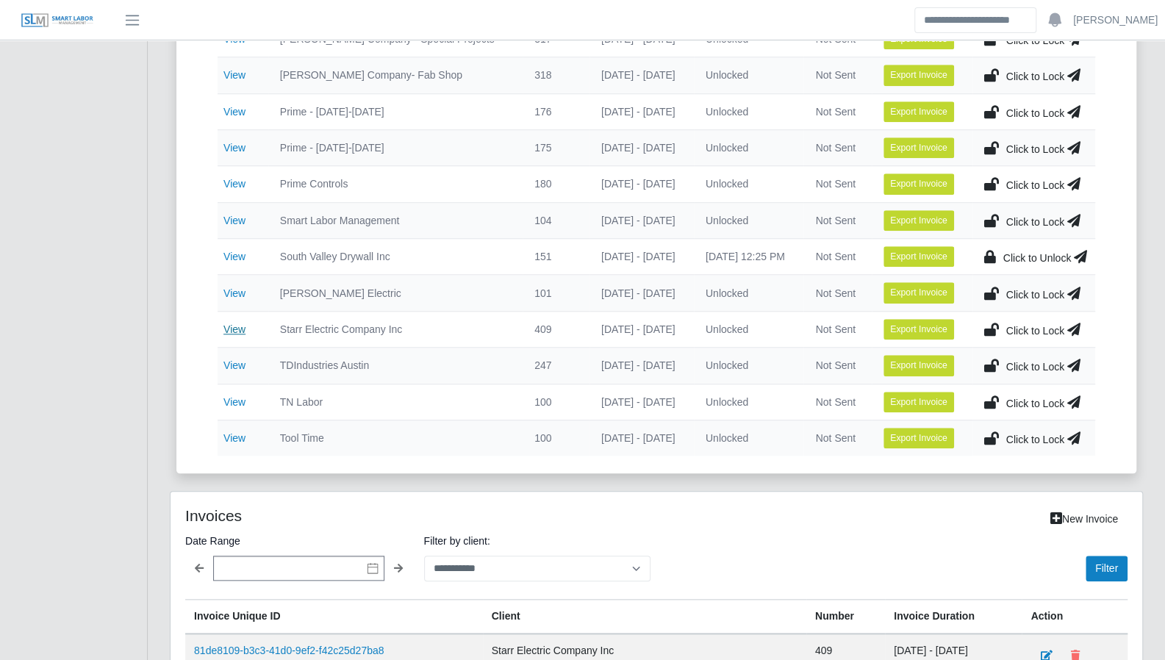
click at [239, 323] on link "View" at bounding box center [235, 329] width 22 height 12
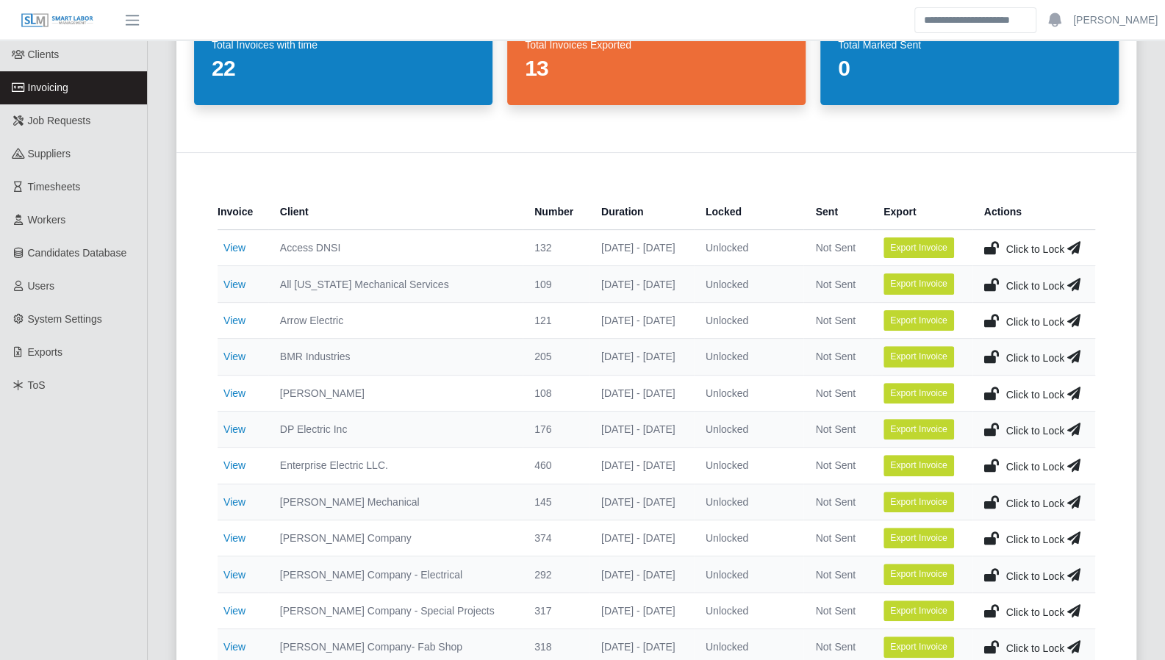
scroll to position [144, 0]
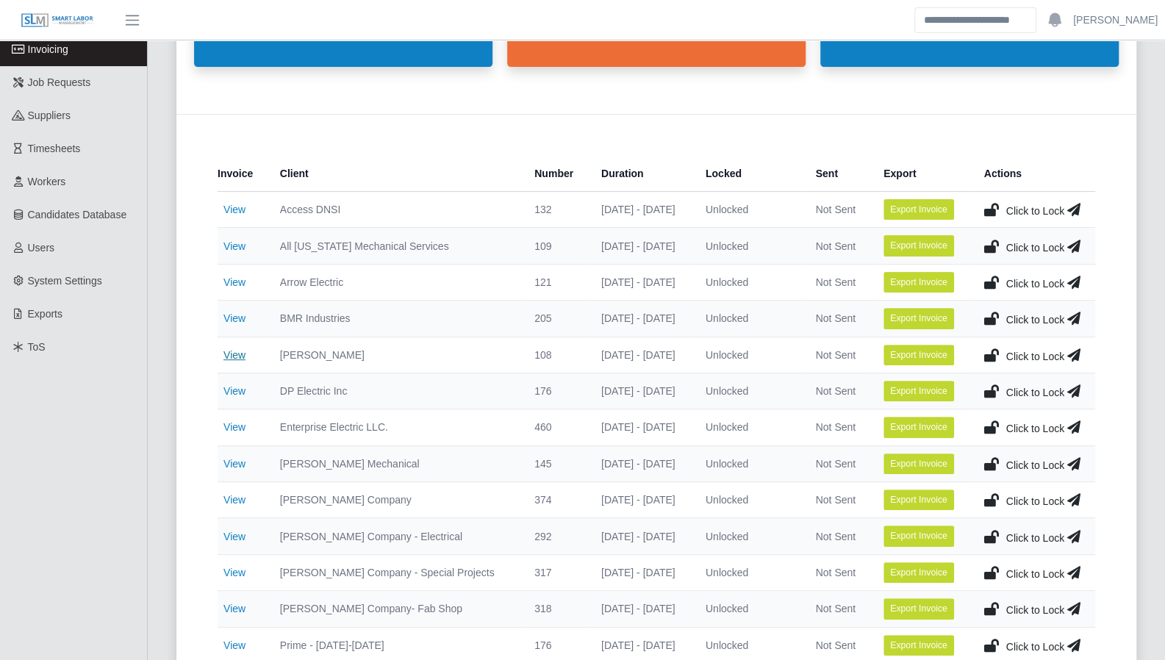
click at [243, 355] on link "View" at bounding box center [235, 355] width 22 height 12
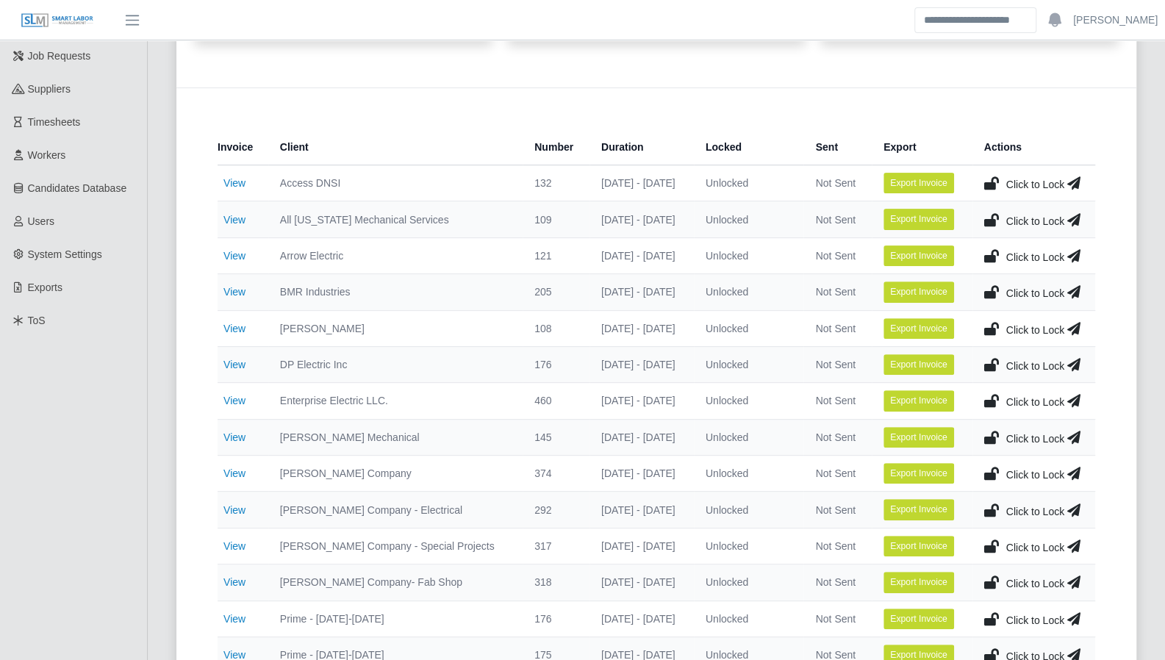
scroll to position [171, 0]
click at [235, 362] on link "View" at bounding box center [235, 365] width 22 height 12
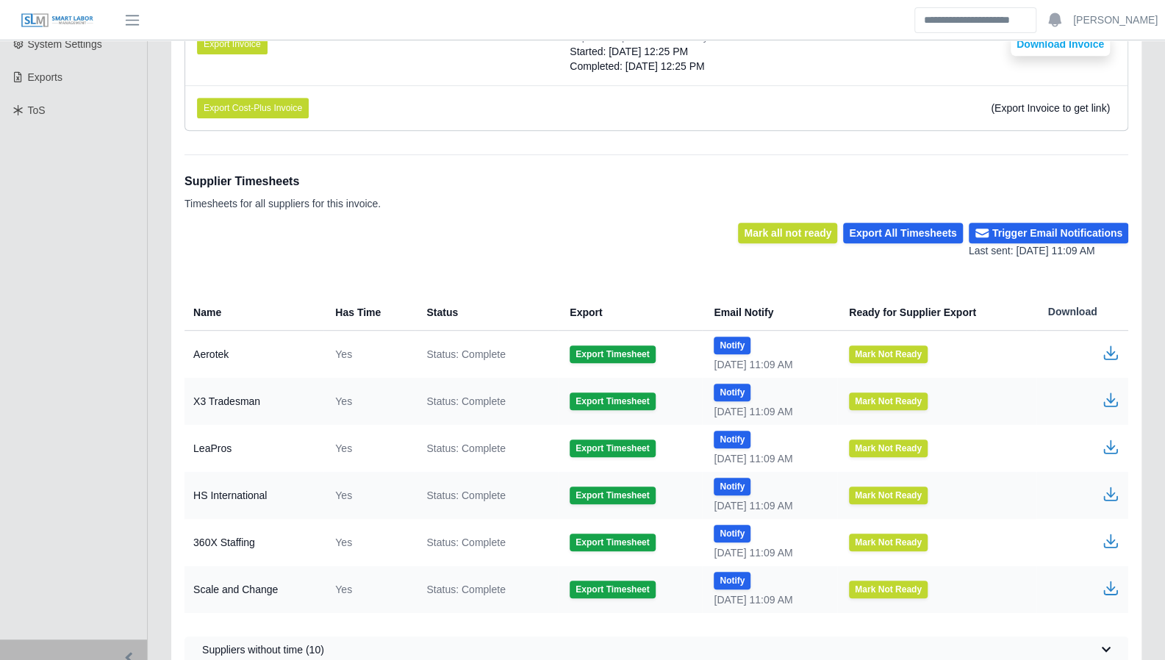
scroll to position [431, 0]
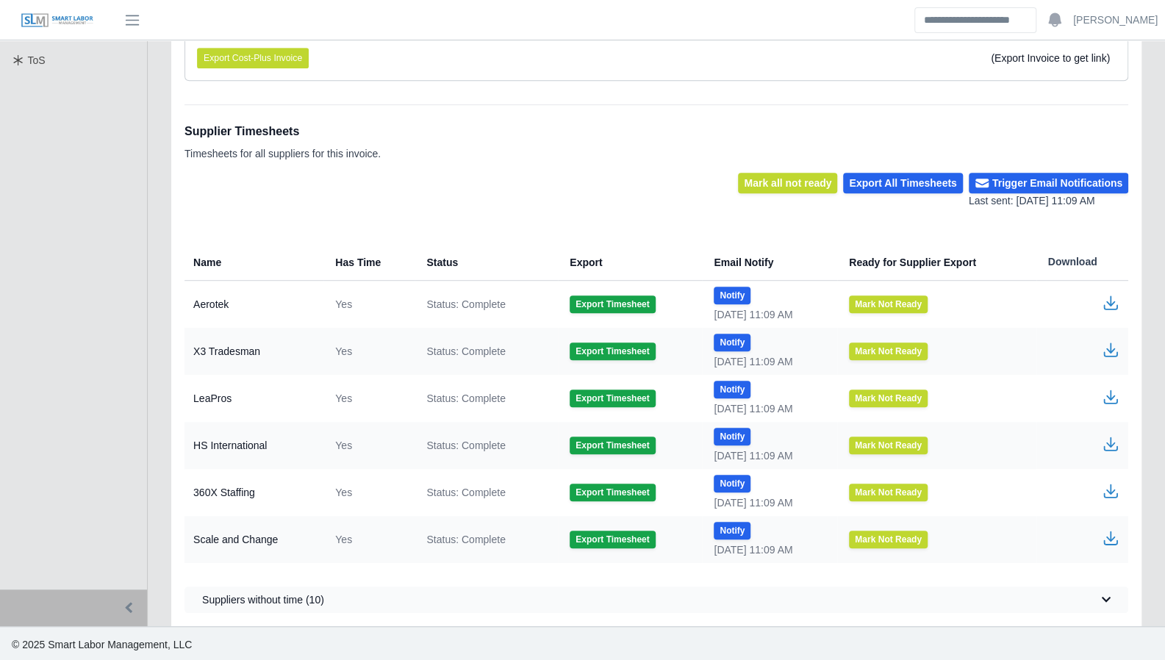
click at [1115, 538] on icon "button" at bounding box center [1111, 538] width 18 height 18
drag, startPoint x: 629, startPoint y: 172, endPoint x: 666, endPoint y: 249, distance: 85.5
click at [629, 173] on div "Mark all not ready Export All Timesheets Trigger Email Notifications Last sent:…" at bounding box center [657, 191] width 944 height 36
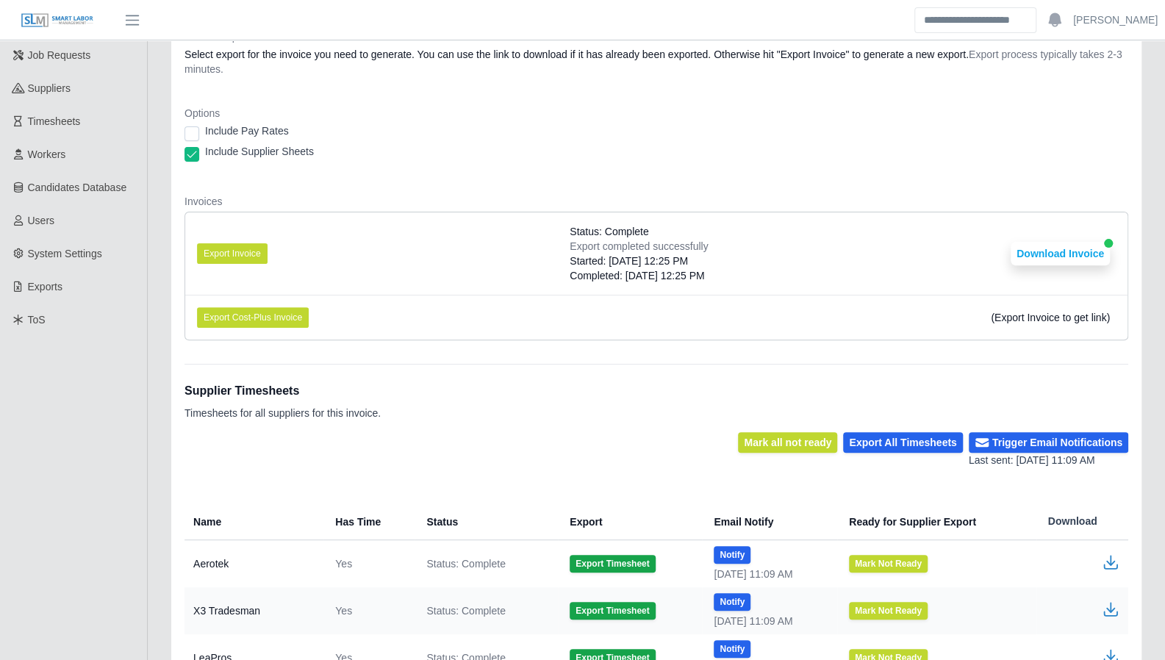
scroll to position [0, 0]
